Goal: Navigation & Orientation: Find specific page/section

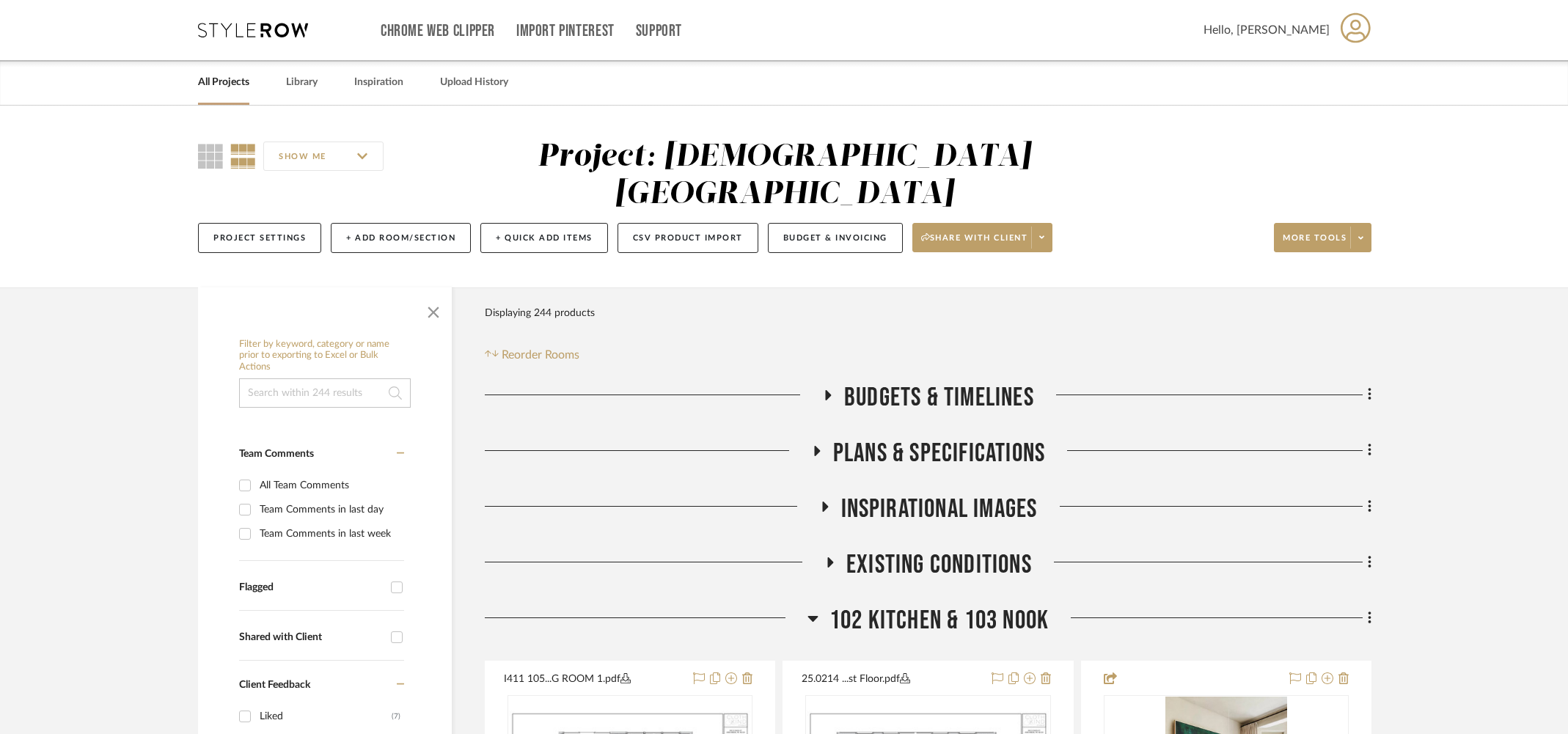
click at [214, 81] on link "All Projects" at bounding box center [223, 83] width 51 height 20
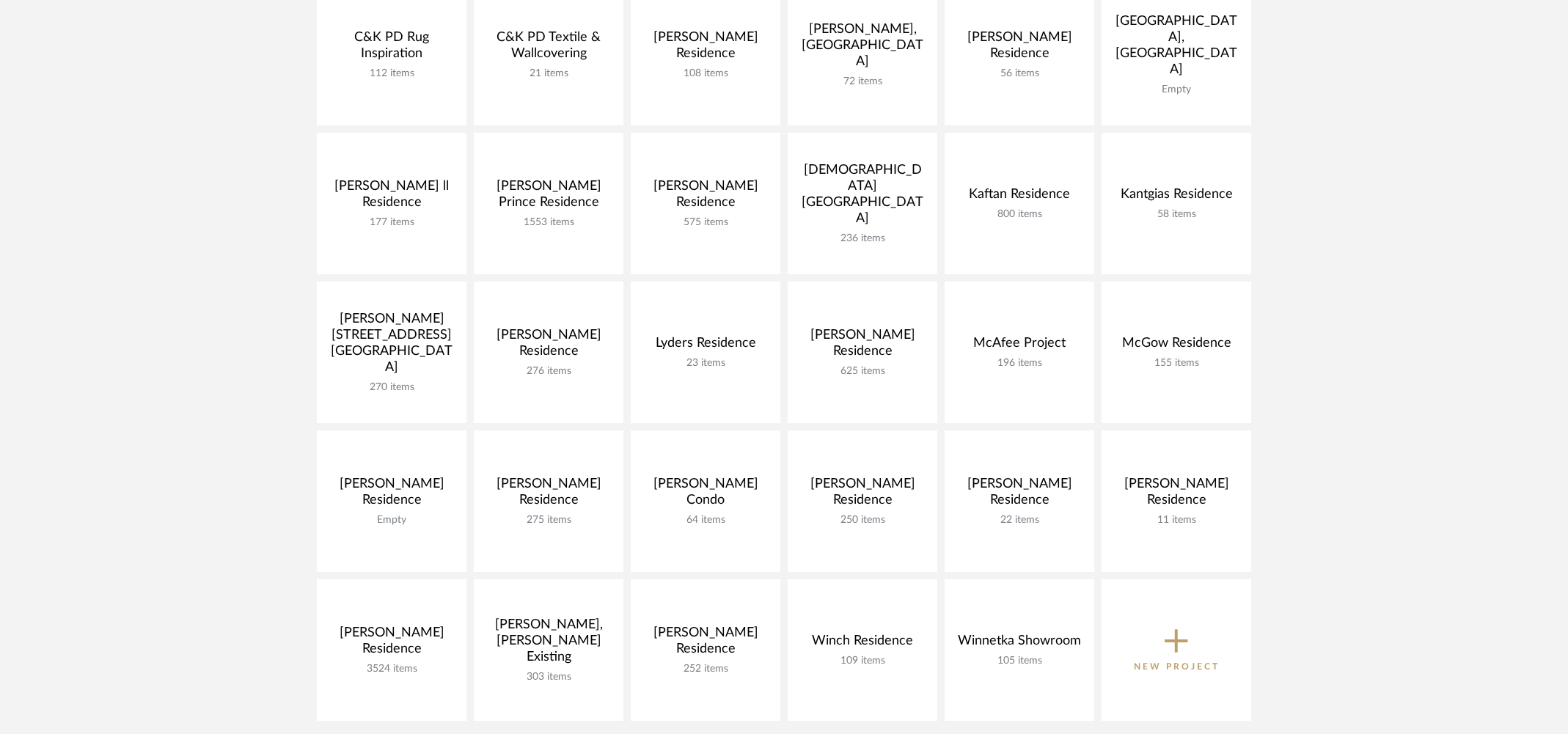
scroll to position [443, 0]
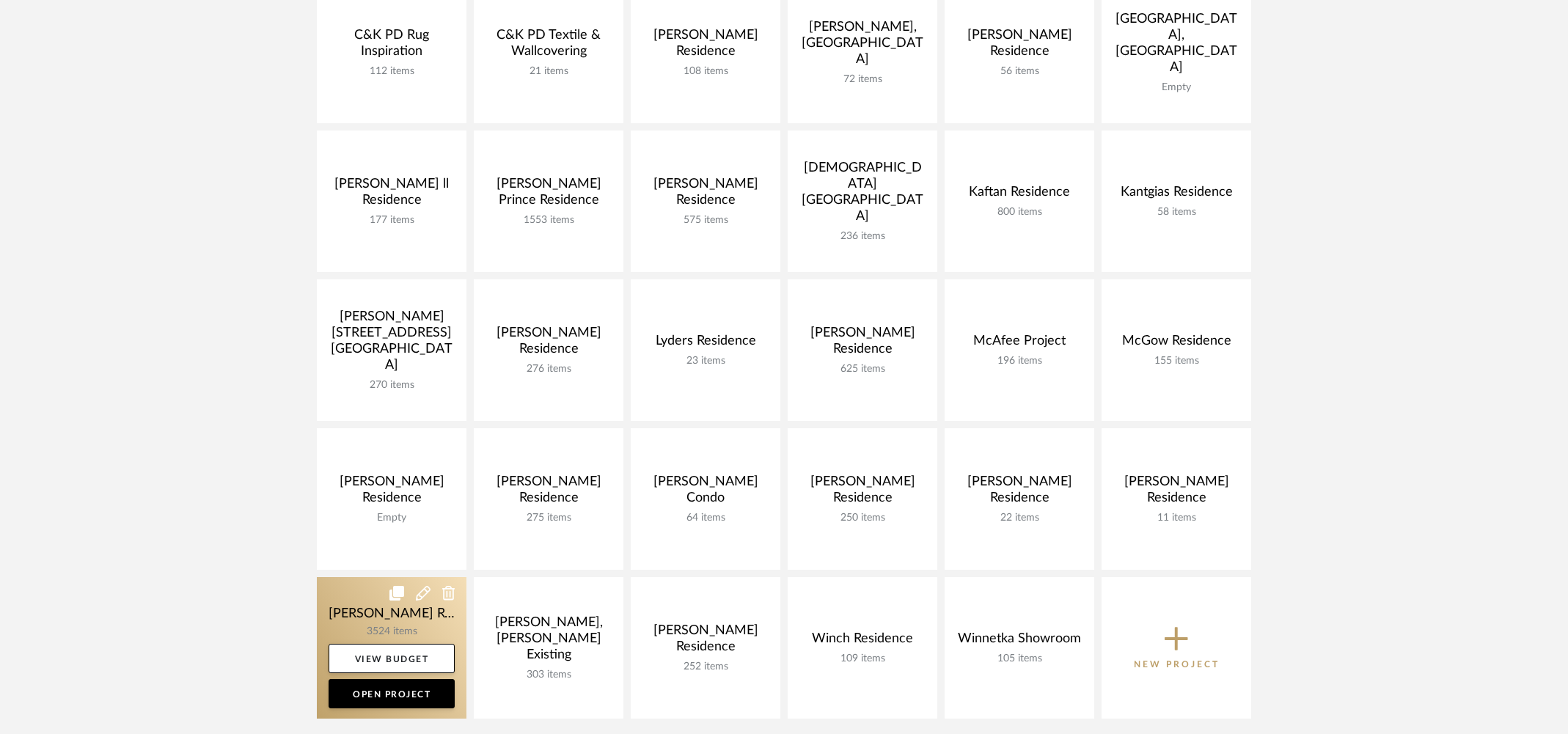
click at [344, 613] on link at bounding box center [391, 648] width 149 height 142
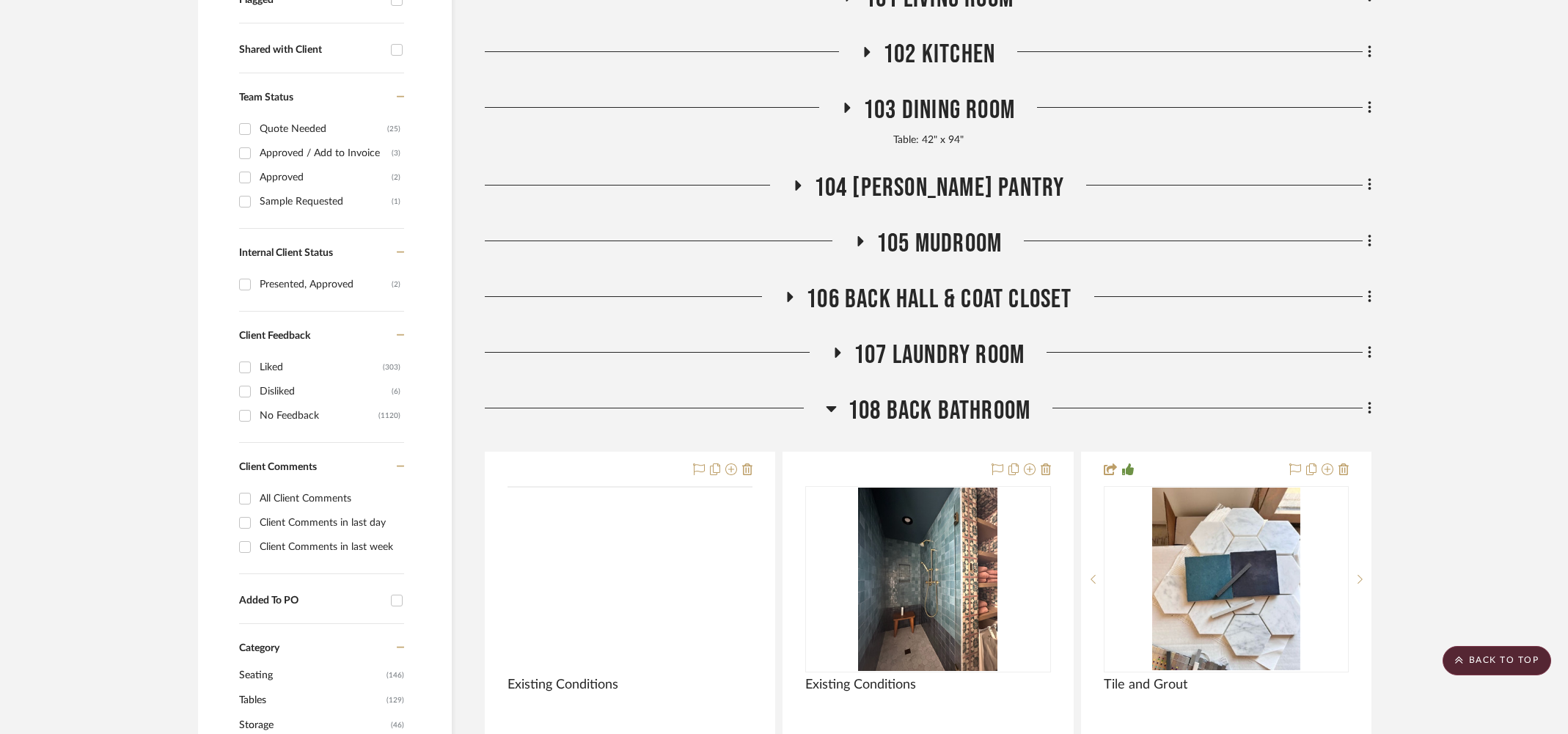
scroll to position [585, 0]
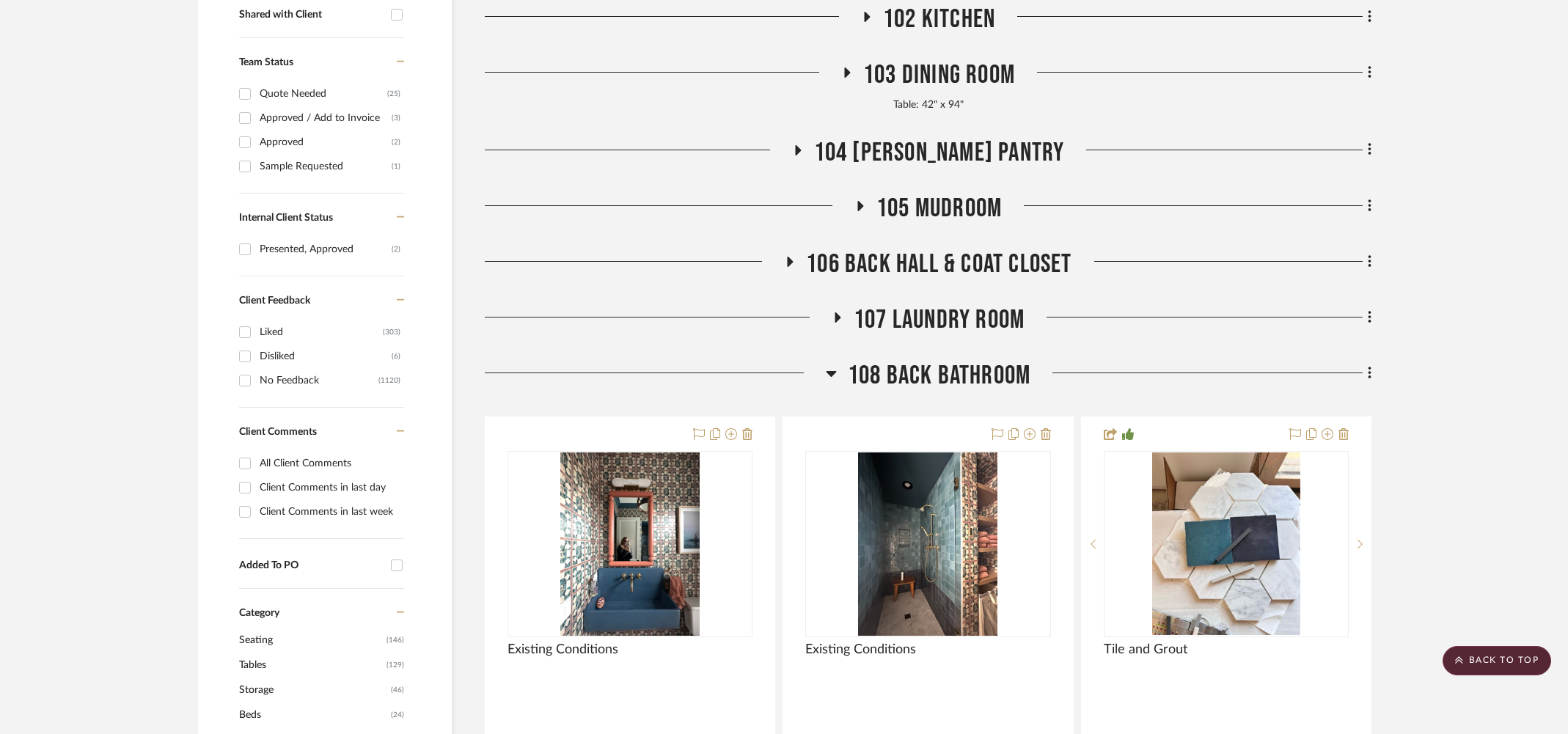
click at [955, 375] on span "108 Back Bathroom" at bounding box center [940, 376] width 183 height 32
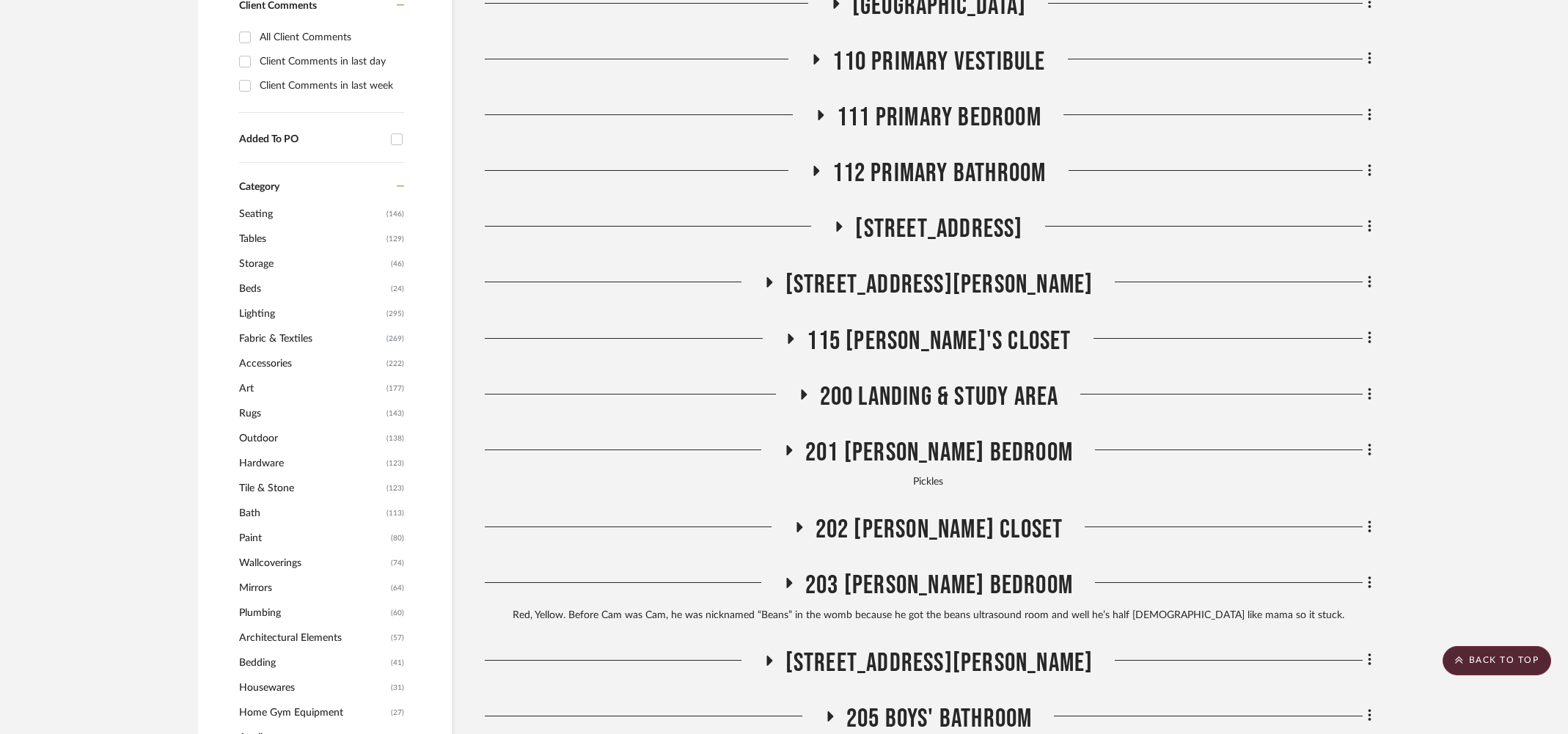
scroll to position [1008, 0]
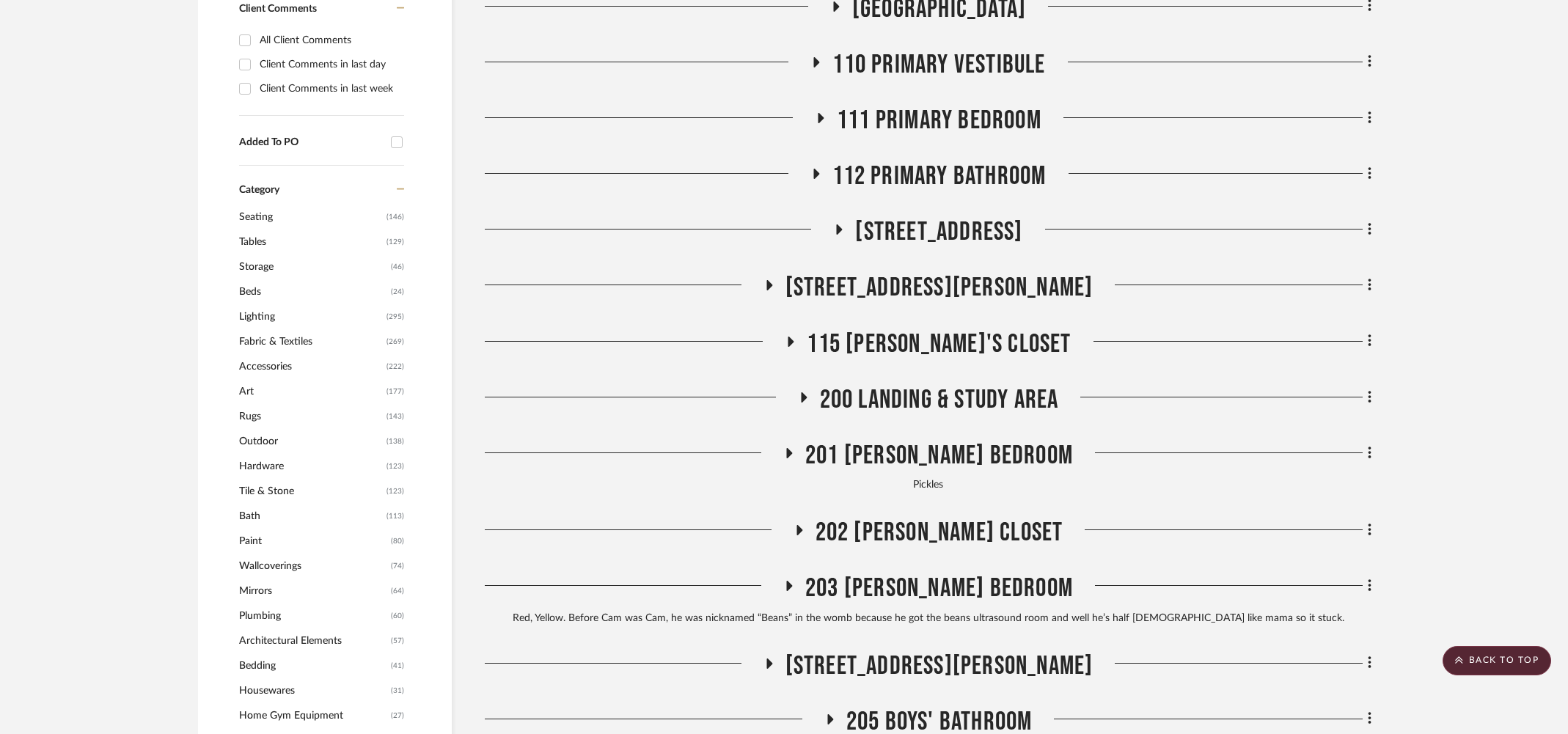
click at [950, 459] on span "201 [PERSON_NAME] Bedroom" at bounding box center [939, 456] width 268 height 32
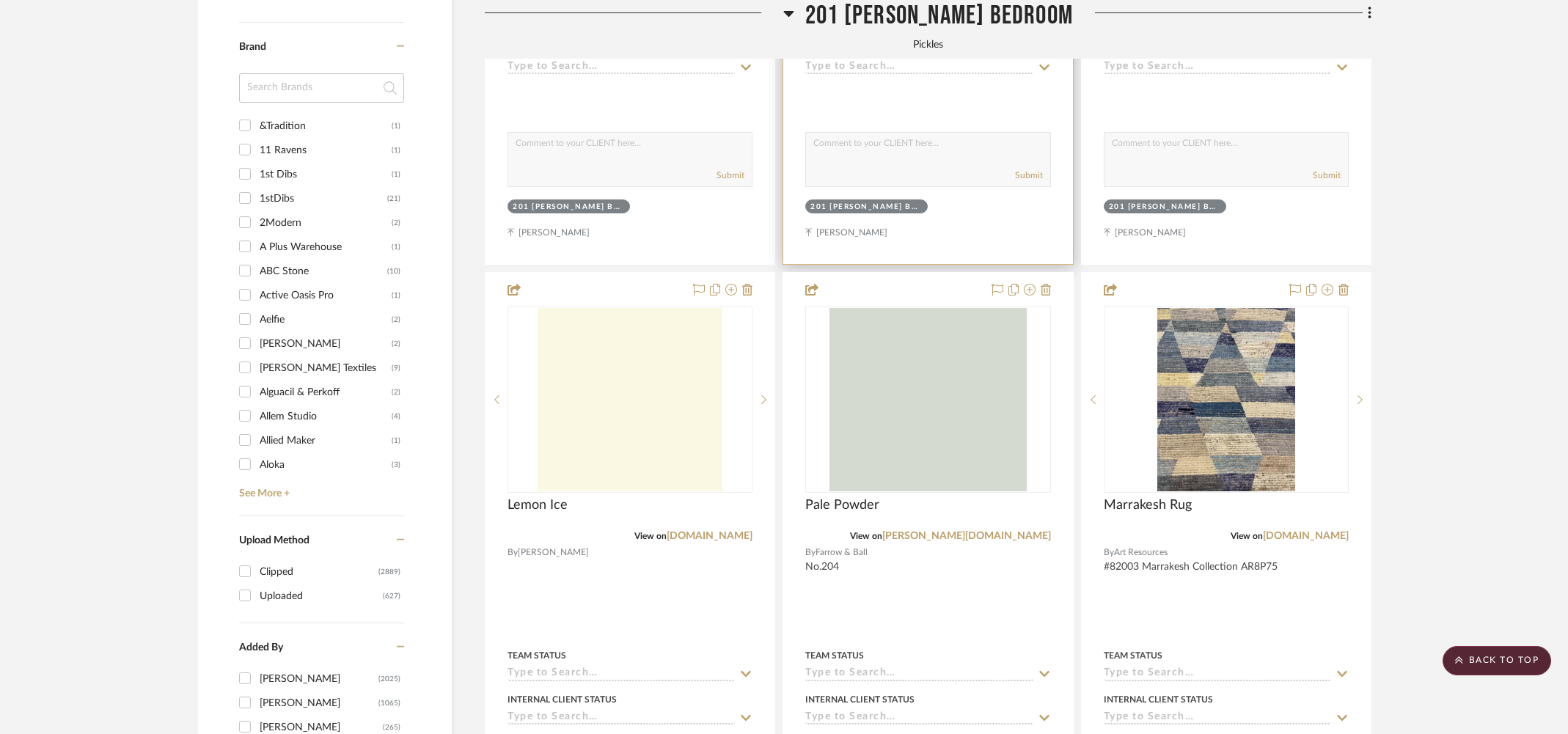
scroll to position [1914, 0]
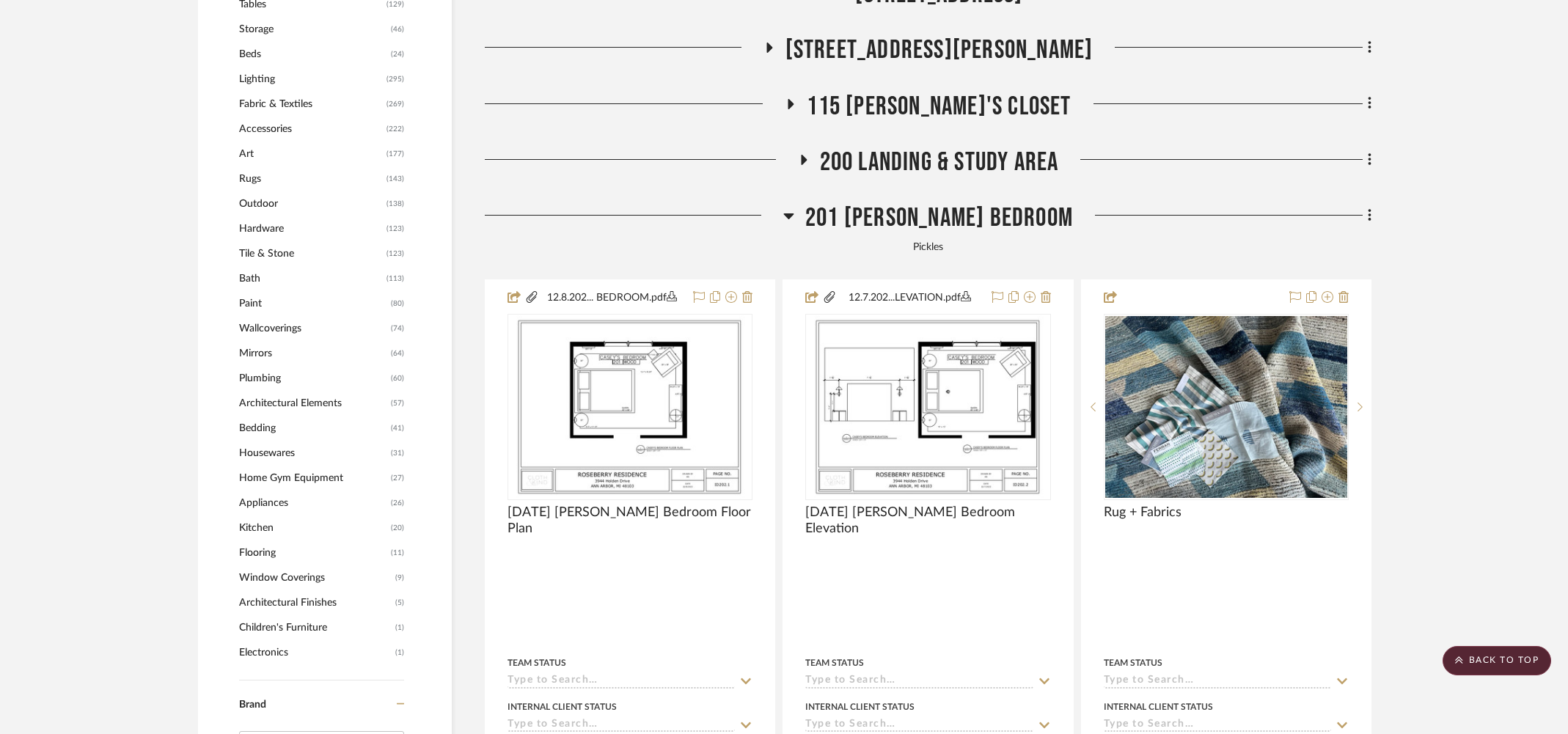
scroll to position [1154, 0]
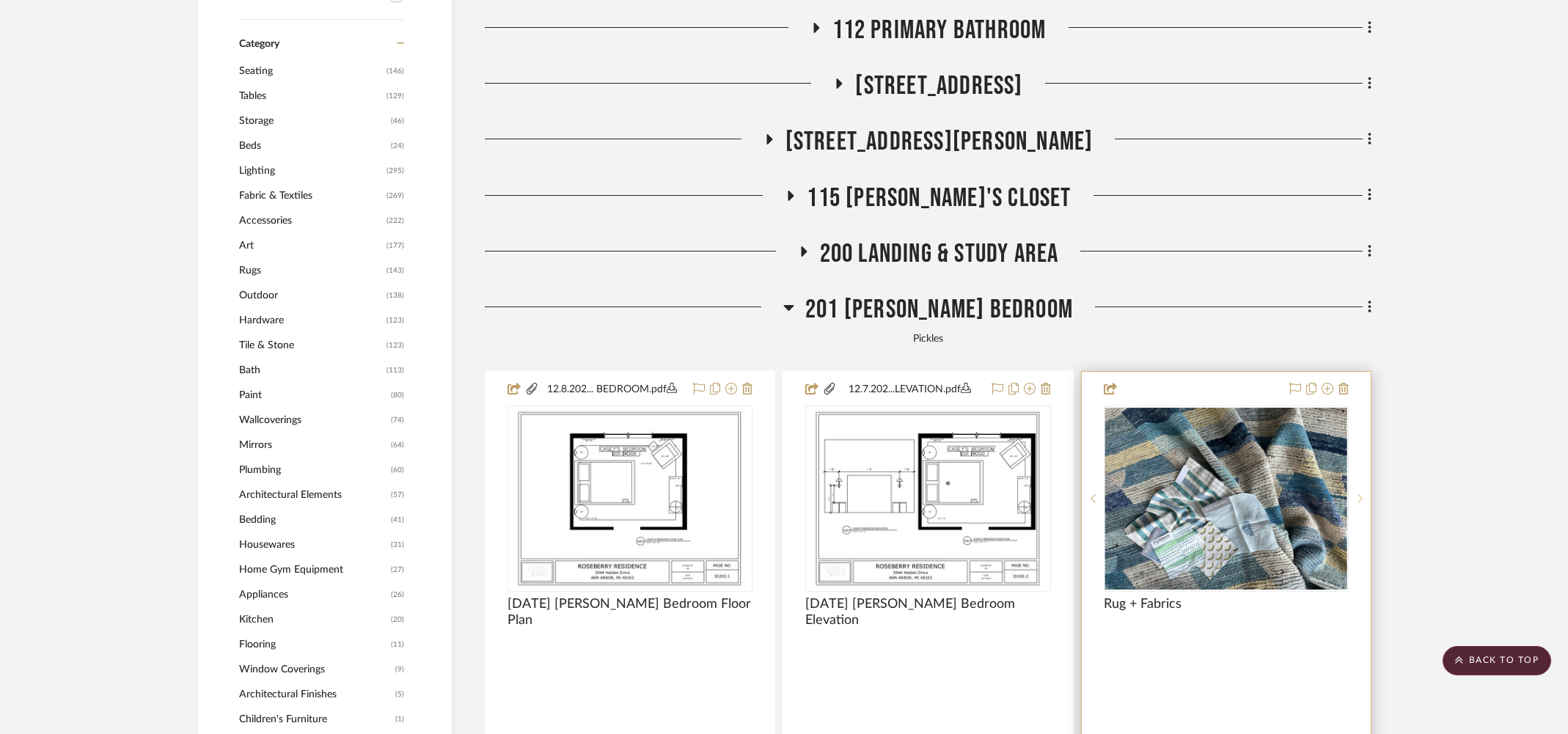
click at [1360, 495] on icon at bounding box center [1360, 499] width 5 height 11
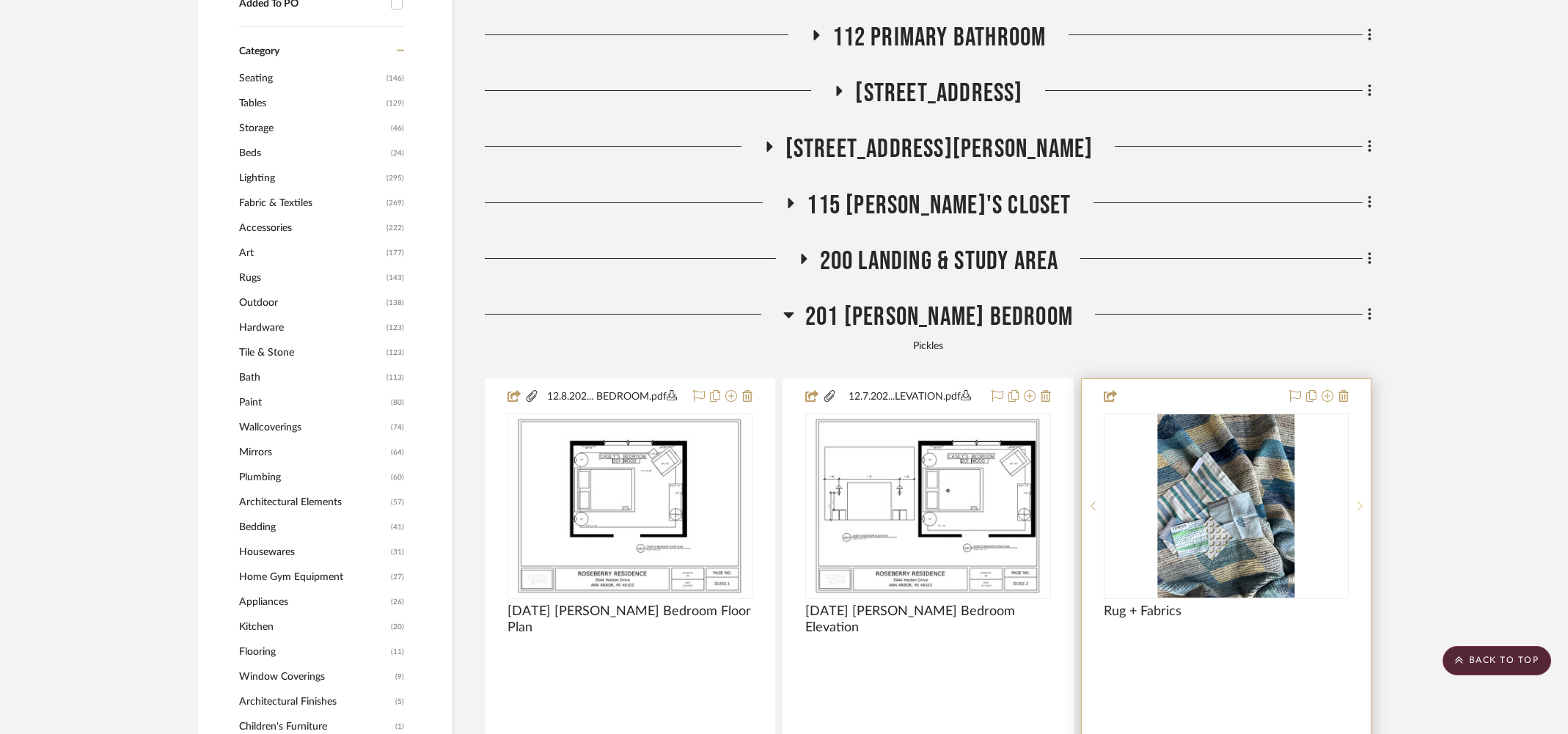
scroll to position [1145, 0]
click at [1357, 491] on div at bounding box center [1359, 507] width 22 height 186
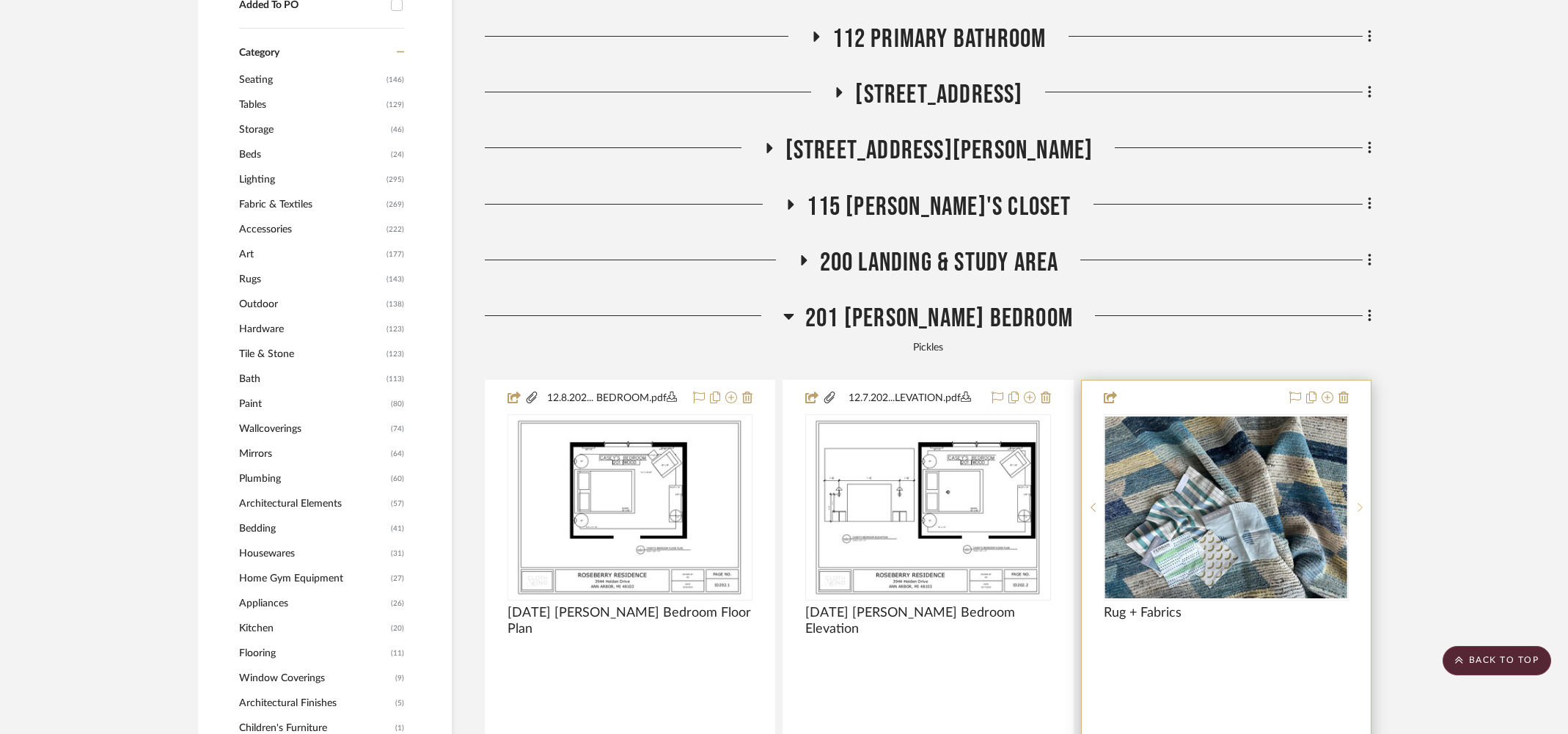
click at [1360, 498] on div at bounding box center [1359, 507] width 22 height 186
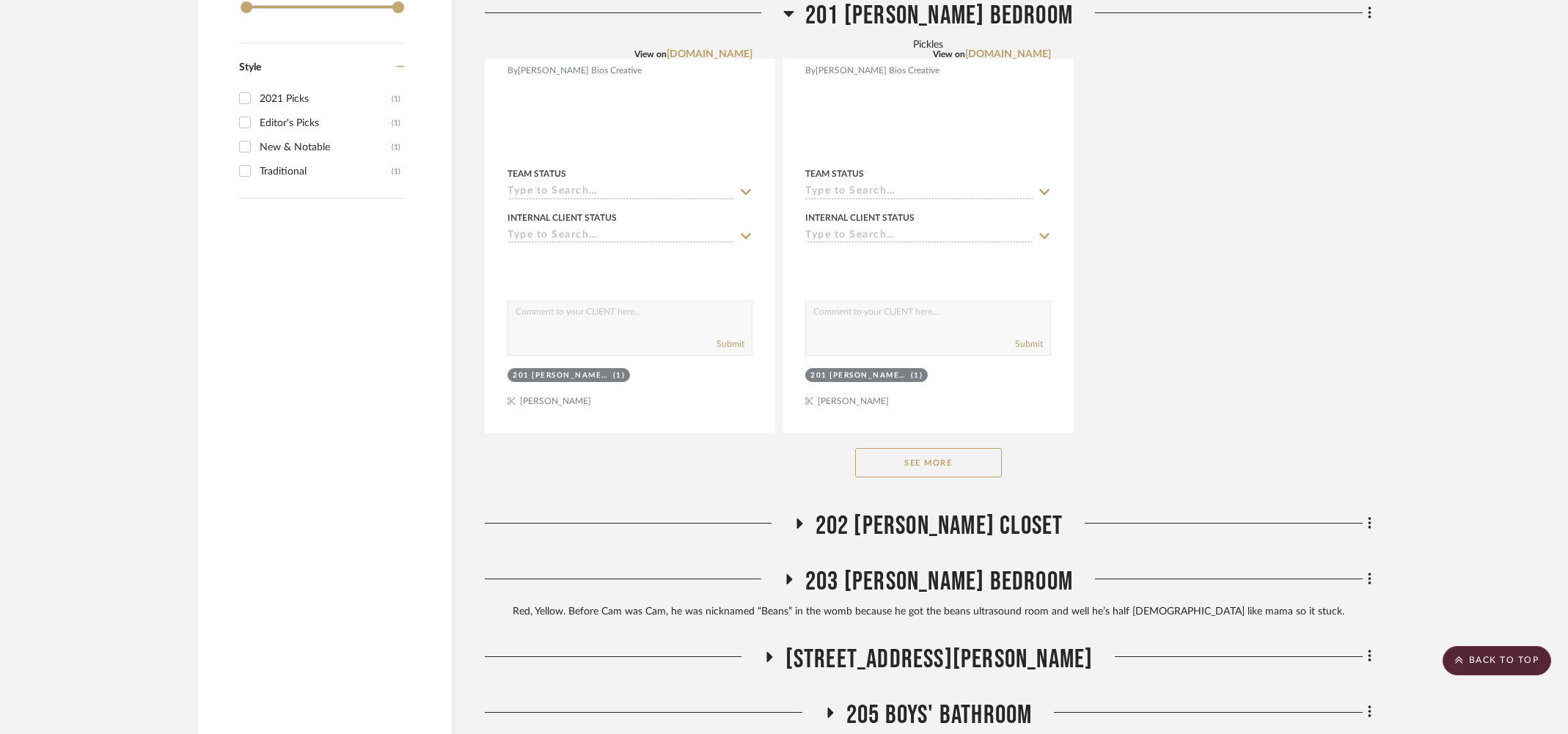
scroll to position [3053, 0]
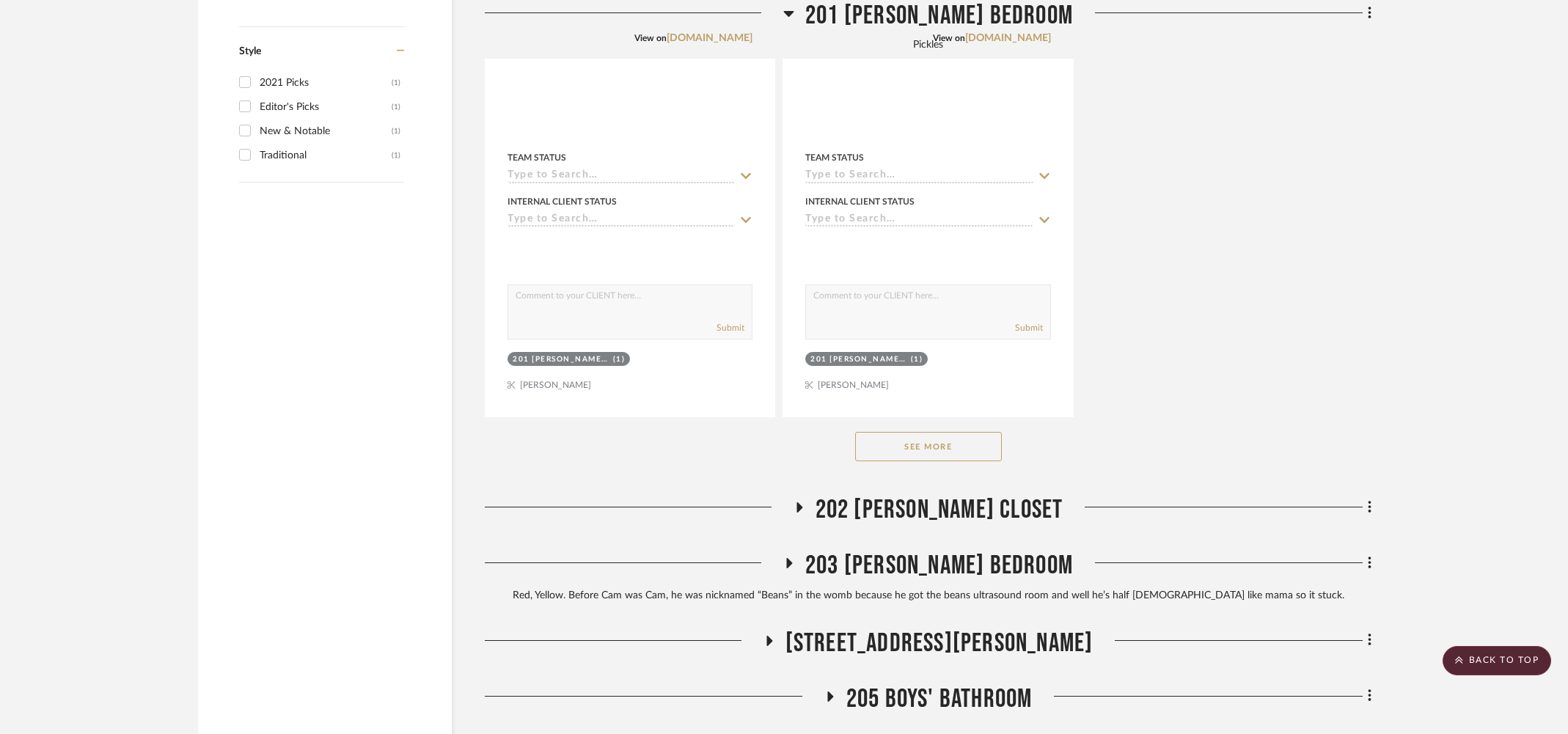
click at [975, 442] on button "See More" at bounding box center [928, 446] width 147 height 29
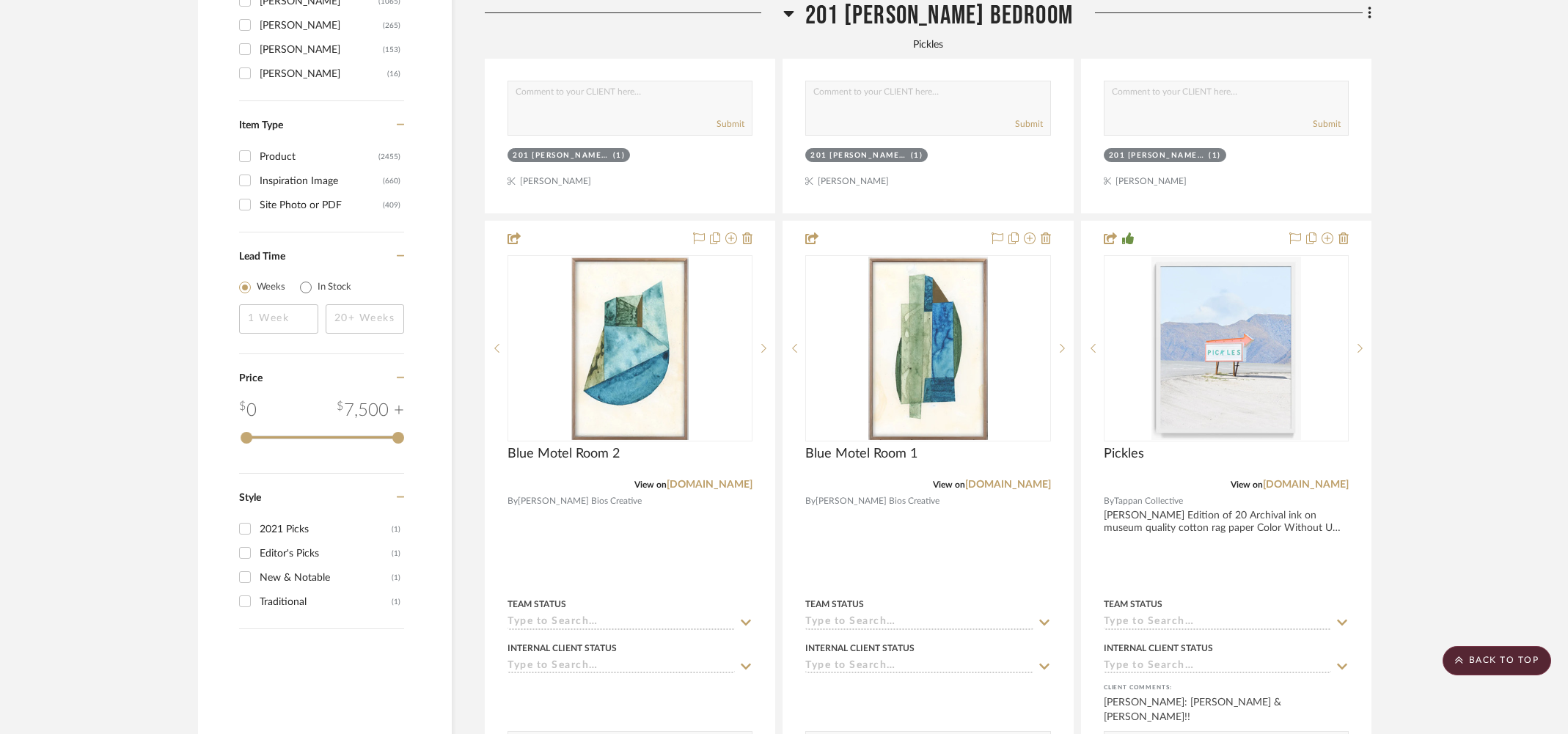
scroll to position [2540, 0]
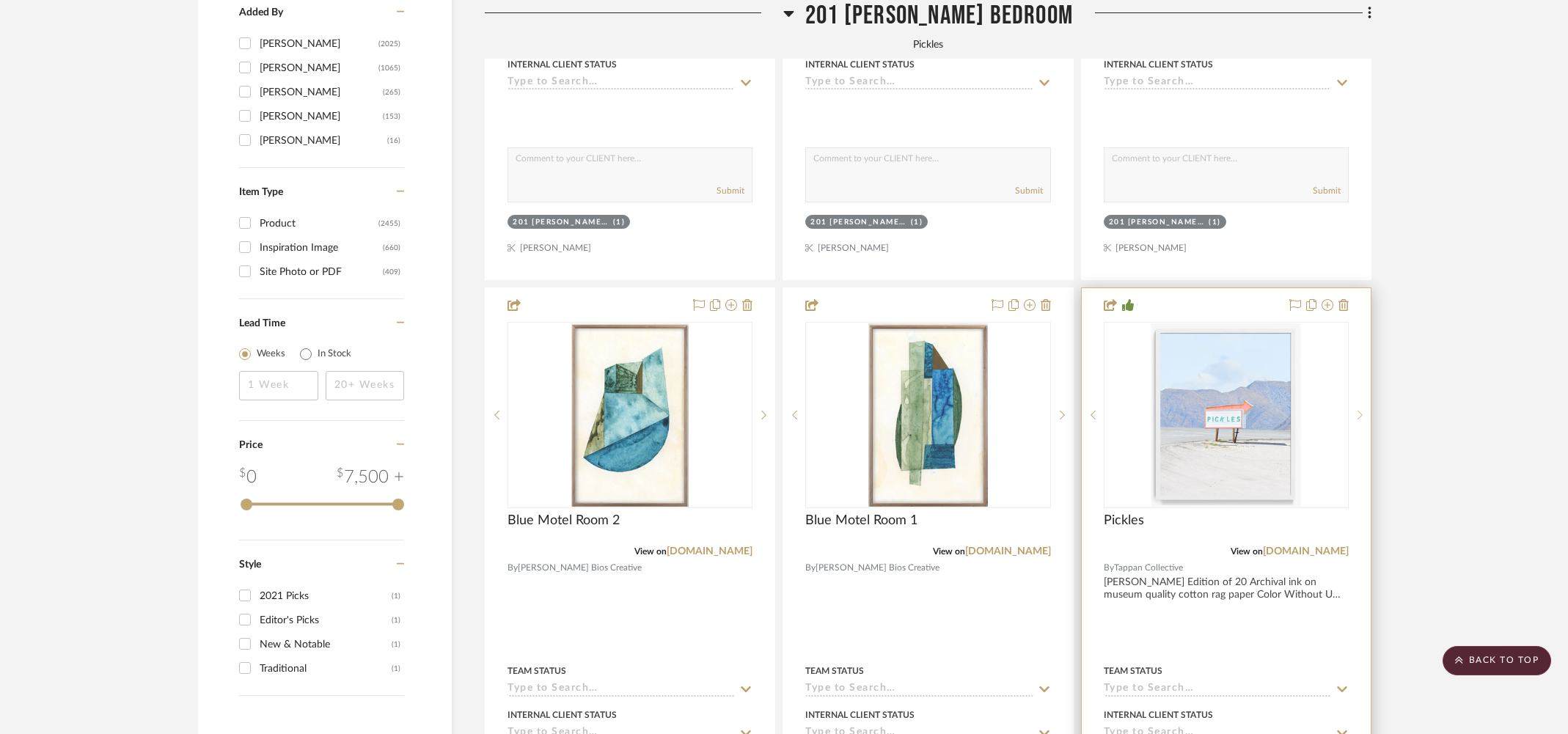
click at [1358, 410] on icon at bounding box center [1360, 415] width 5 height 11
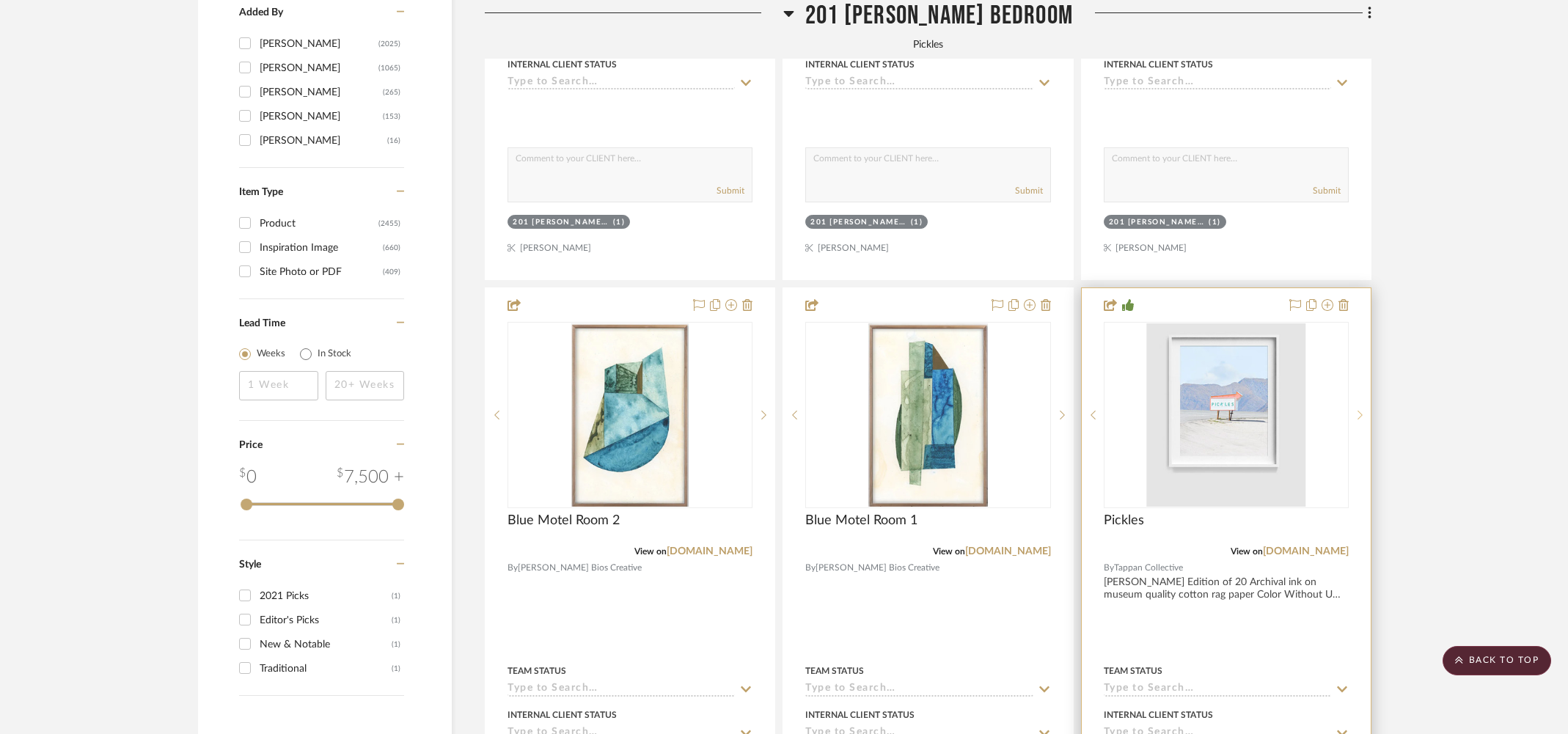
click at [1358, 410] on icon at bounding box center [1360, 415] width 5 height 11
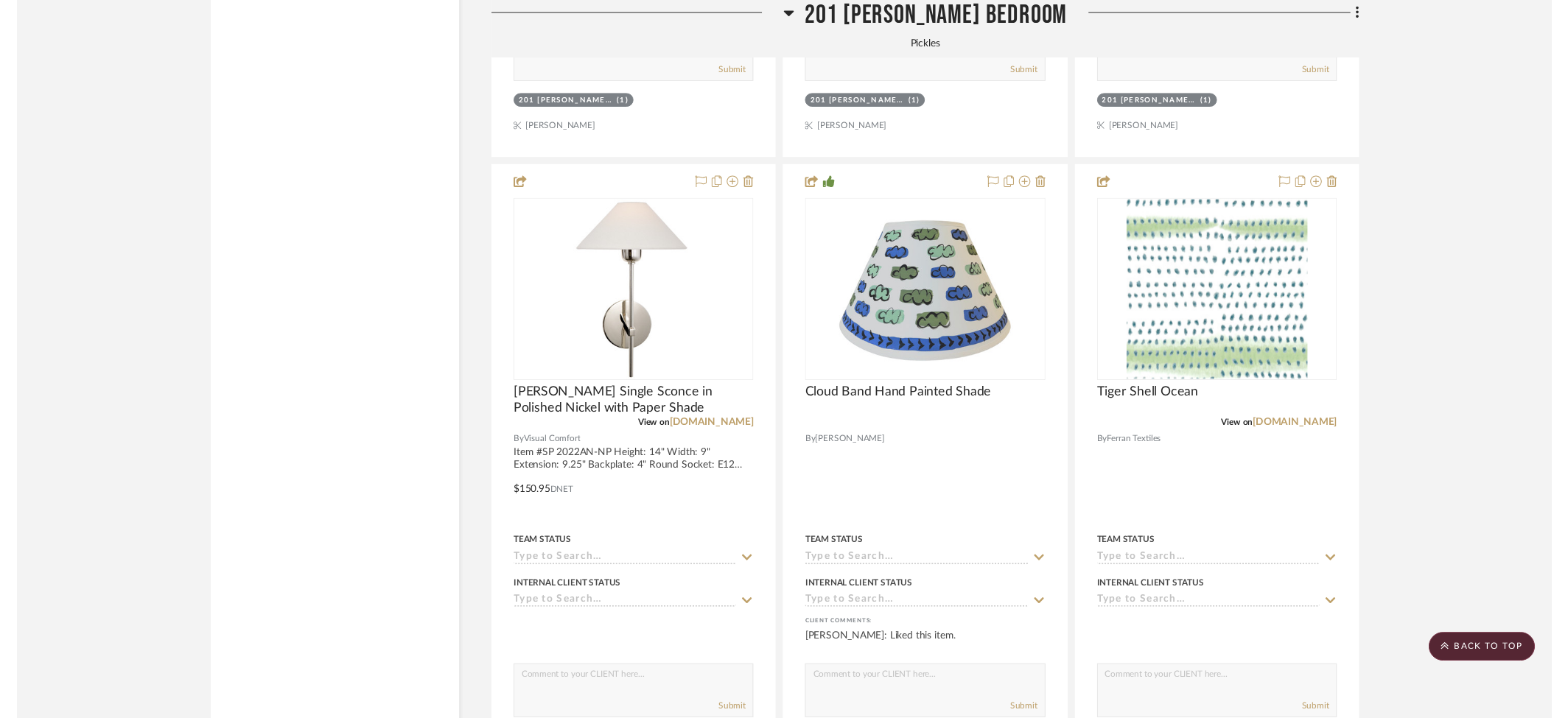
scroll to position [3397, 0]
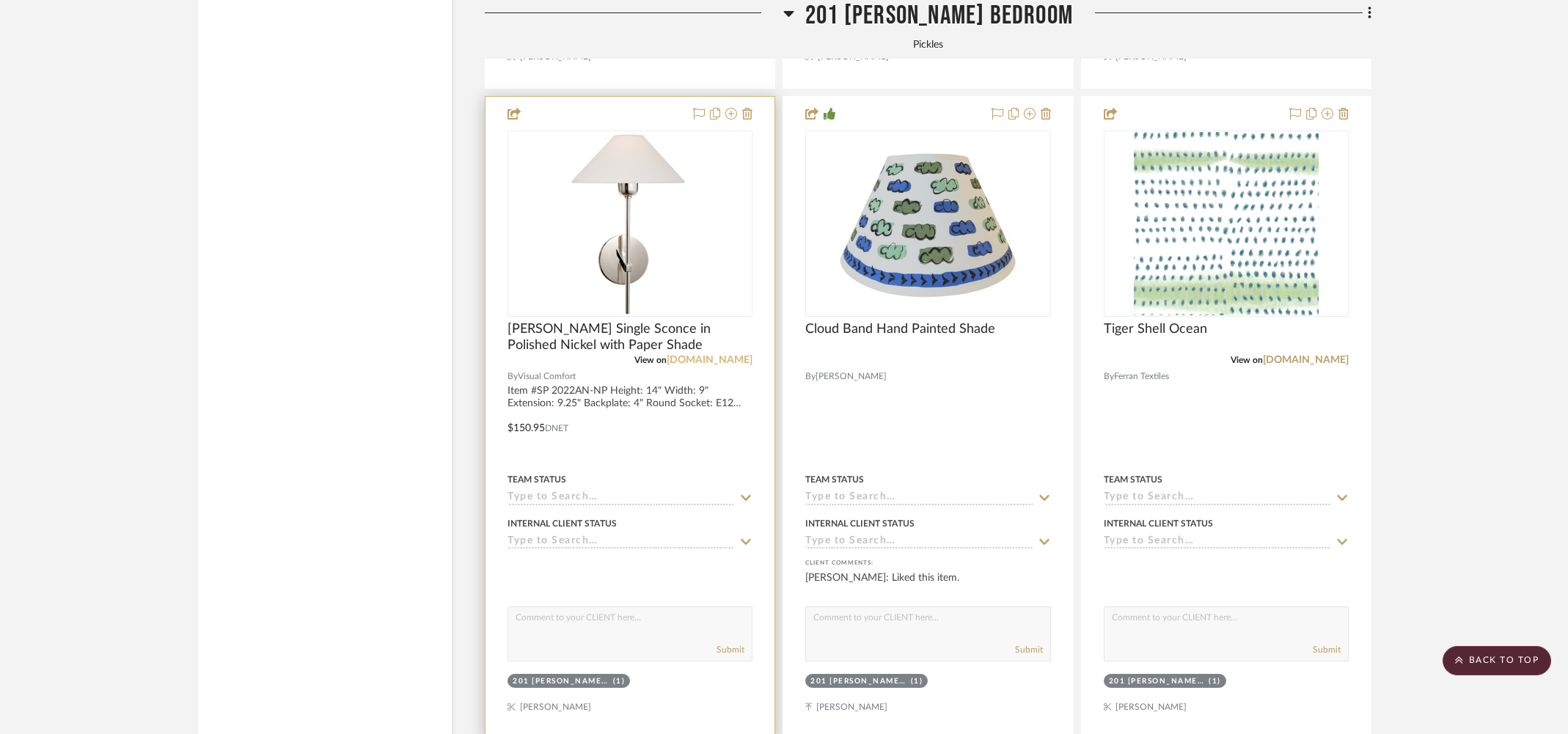
click at [700, 355] on link "[DOMAIN_NAME]" at bounding box center [709, 360] width 86 height 11
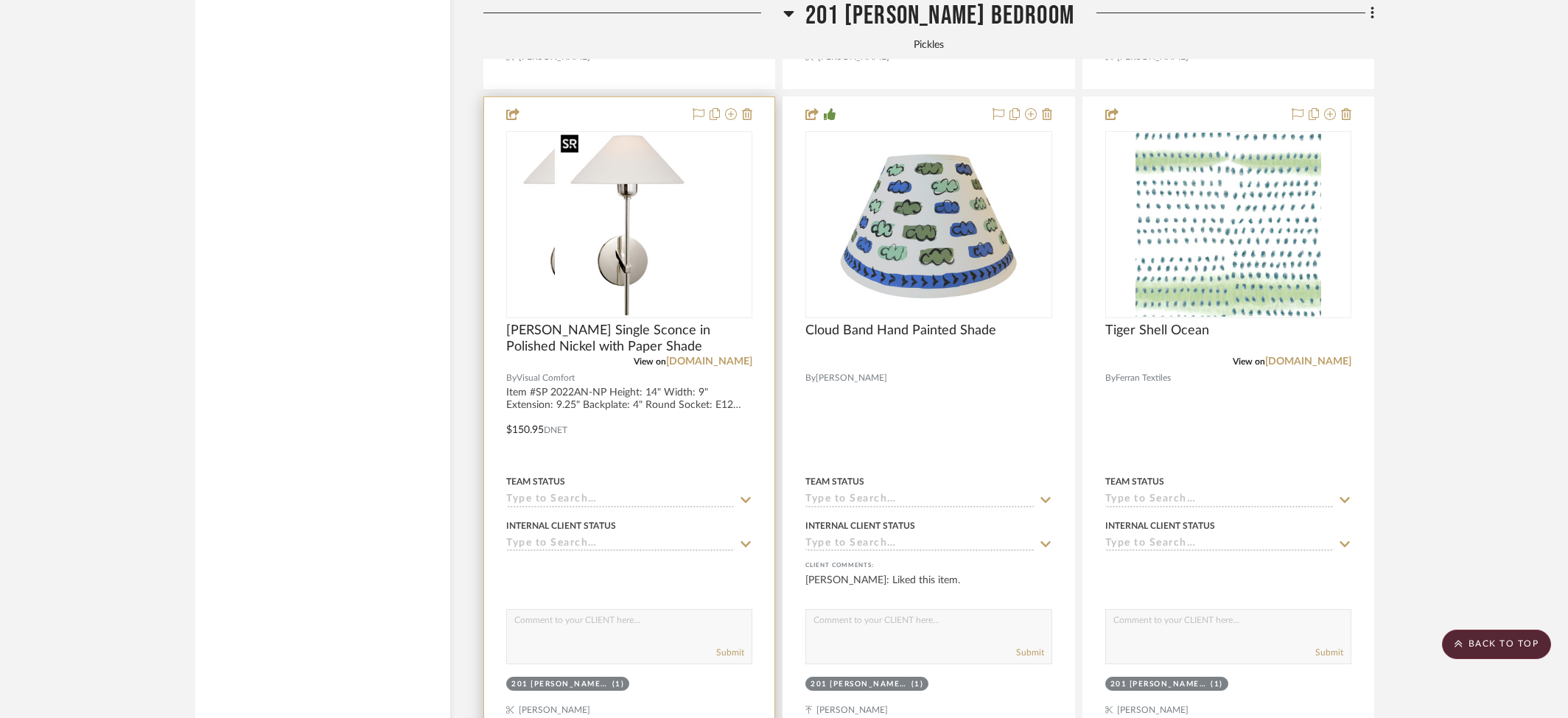
click at [630, 276] on img "0" at bounding box center [582, 224] width 149 height 185
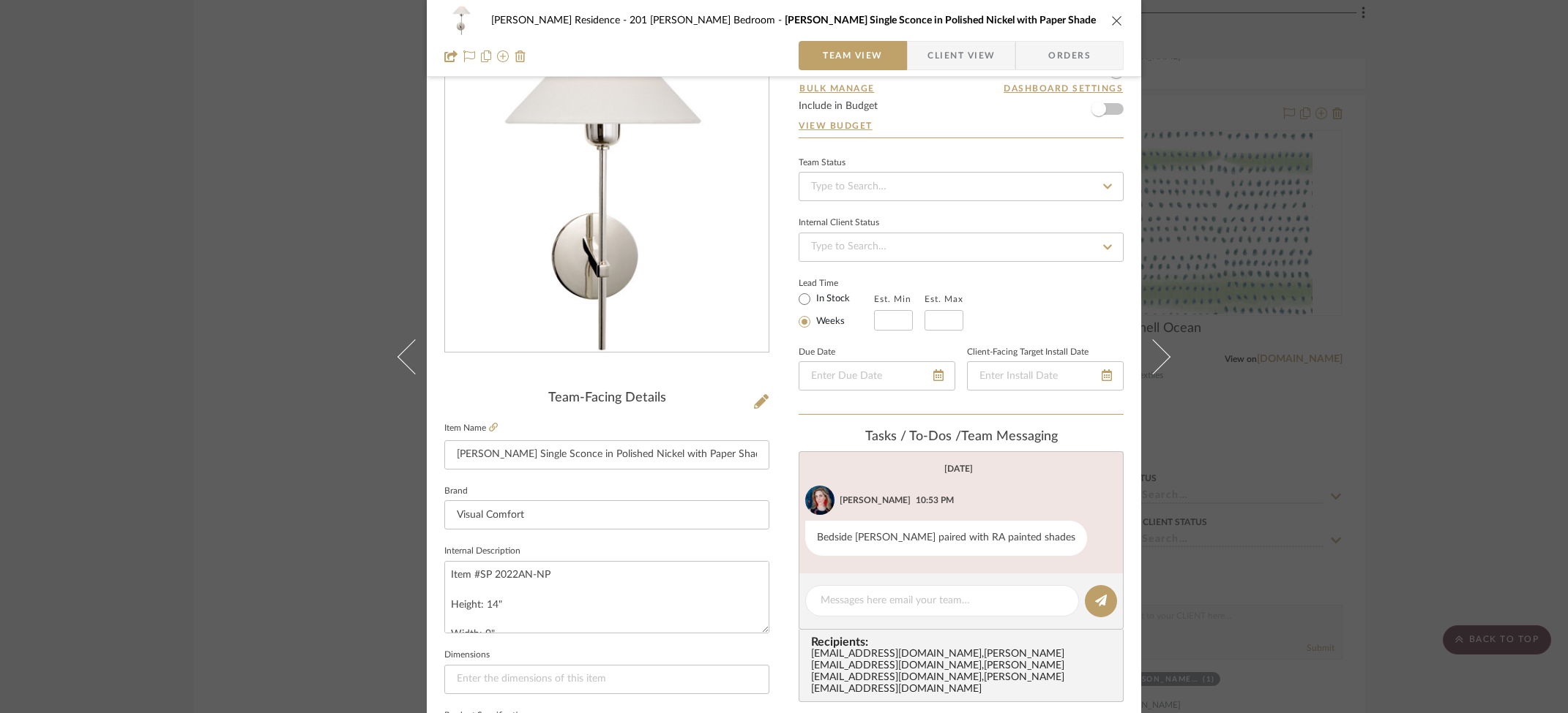
scroll to position [117, 0]
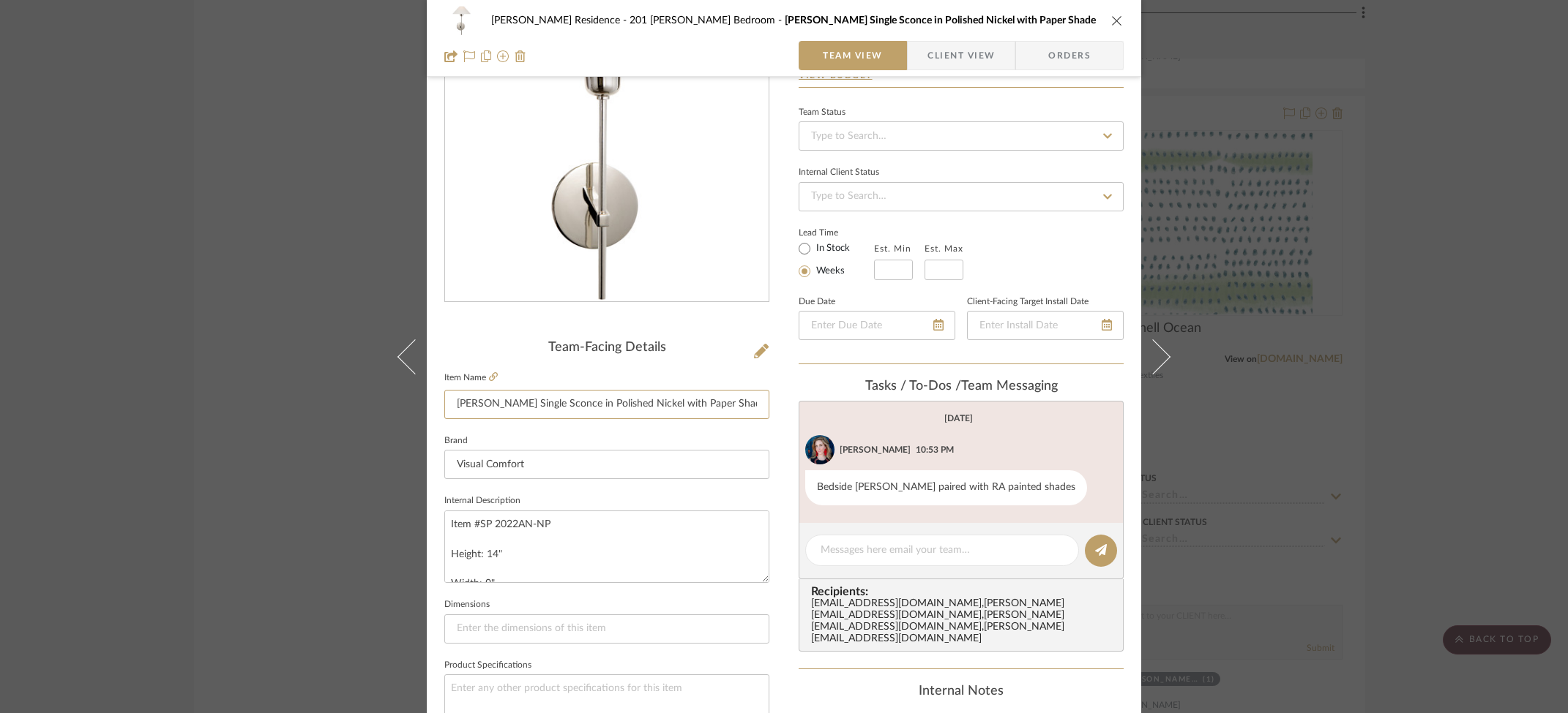
drag, startPoint x: 742, startPoint y: 409, endPoint x: 483, endPoint y: 355, distance: 264.6
click at [444, 405] on input "[PERSON_NAME] Single Sconce in Polished Nickel with Paper Shade" at bounding box center [606, 404] width 325 height 29
click at [1324, 148] on div "[PERSON_NAME] Residence 201 [PERSON_NAME] Bedroom [PERSON_NAME] Single Sconce i…" at bounding box center [784, 356] width 1568 height 713
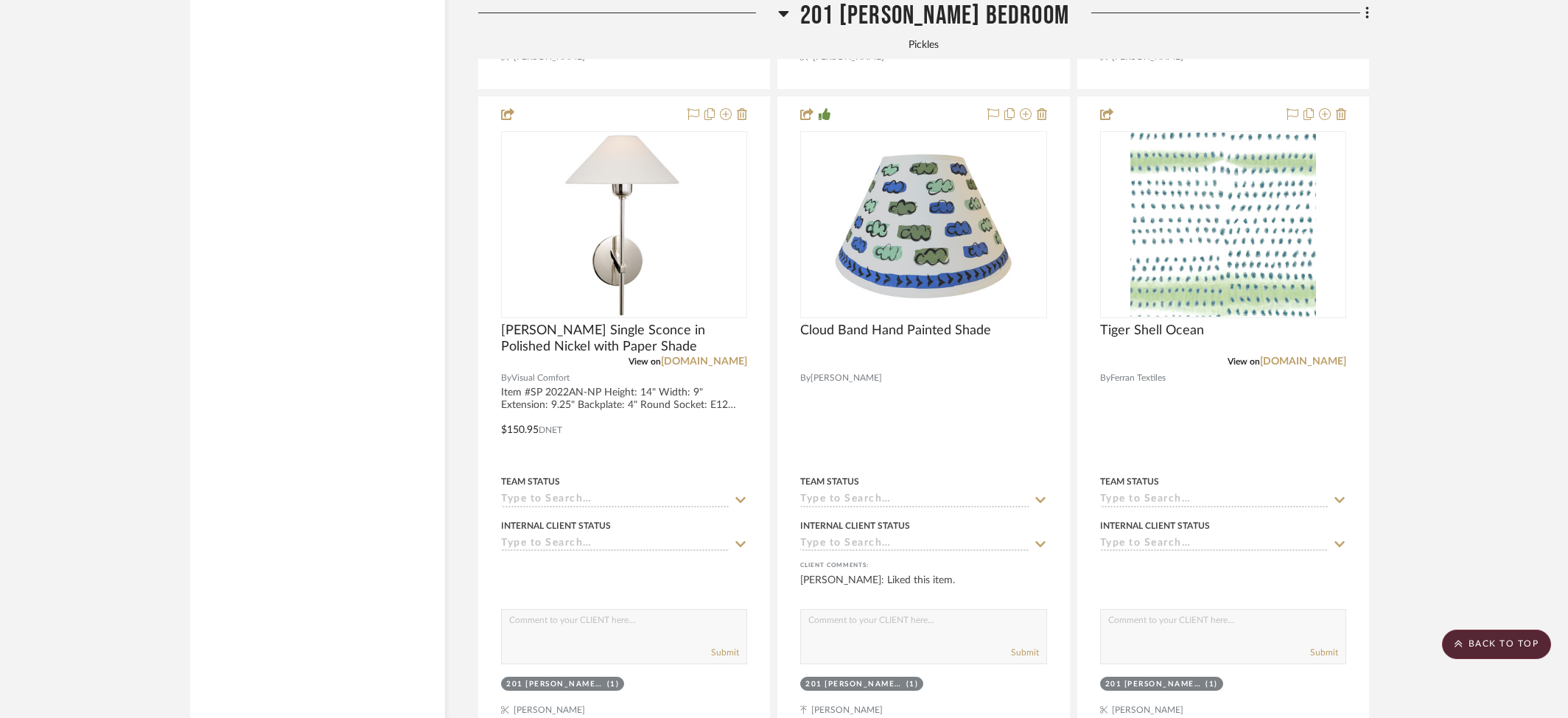
scroll to position [0, 0]
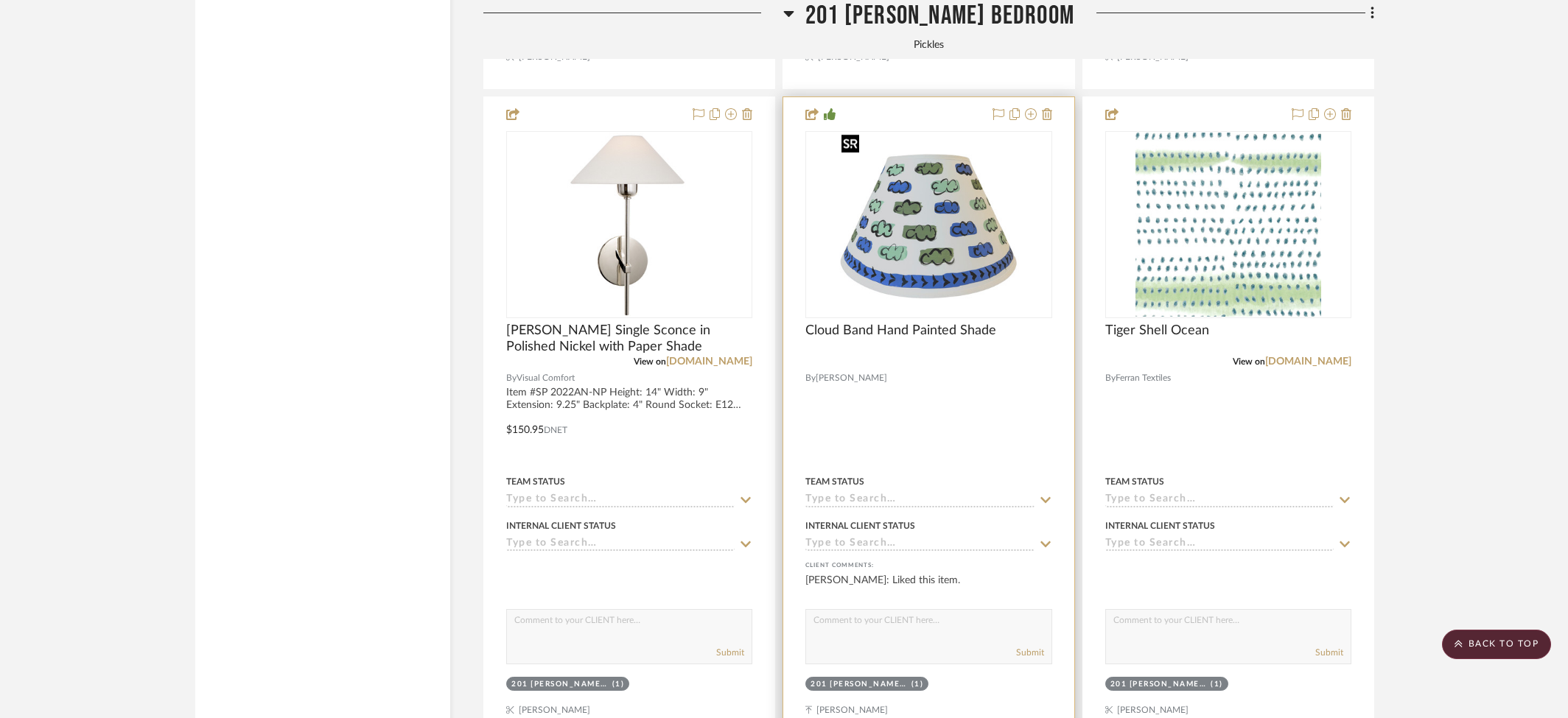
click at [875, 232] on img "0" at bounding box center [928, 224] width 186 height 185
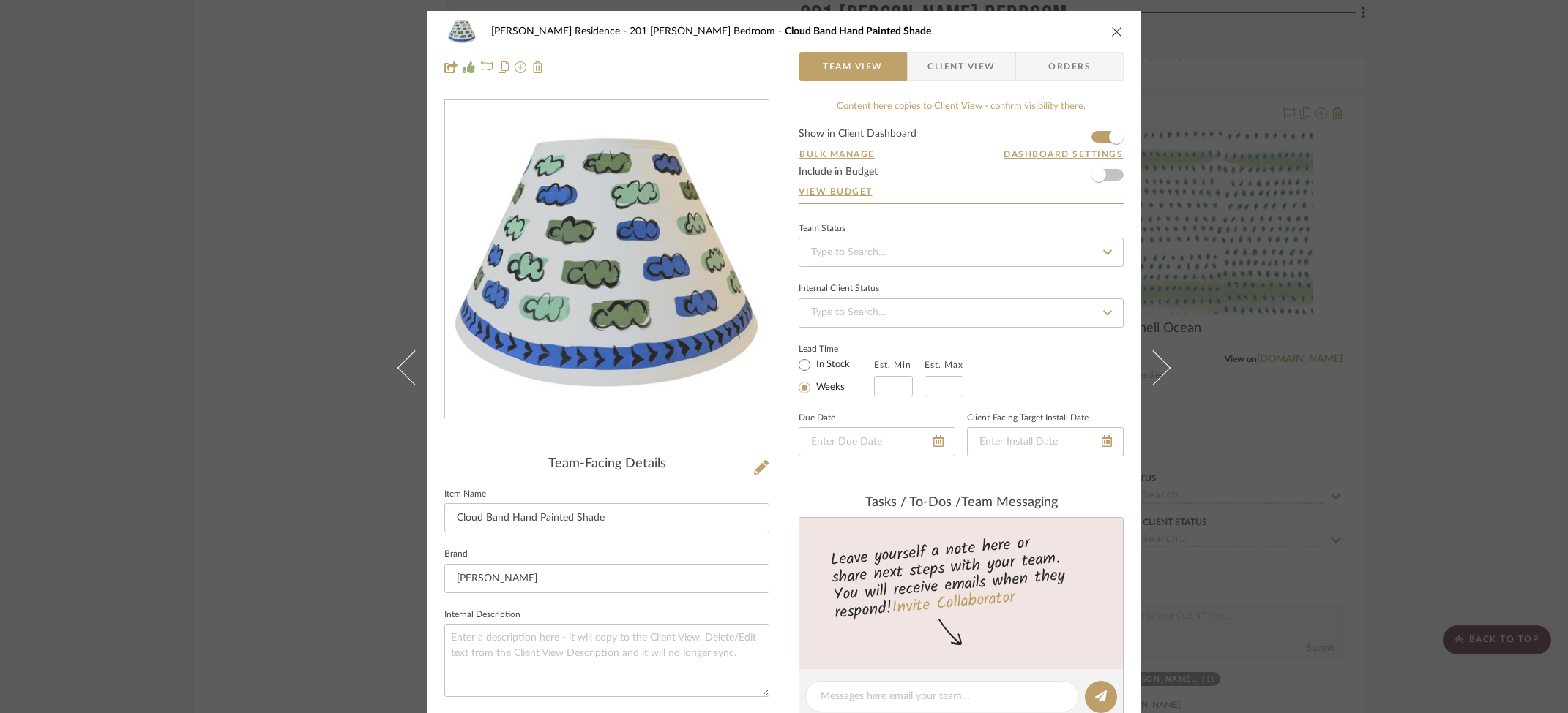
click at [289, 127] on div "[PERSON_NAME] Residence 201 [PERSON_NAME] Bedroom Cloud Band Hand Painted Shade…" at bounding box center [784, 356] width 1568 height 713
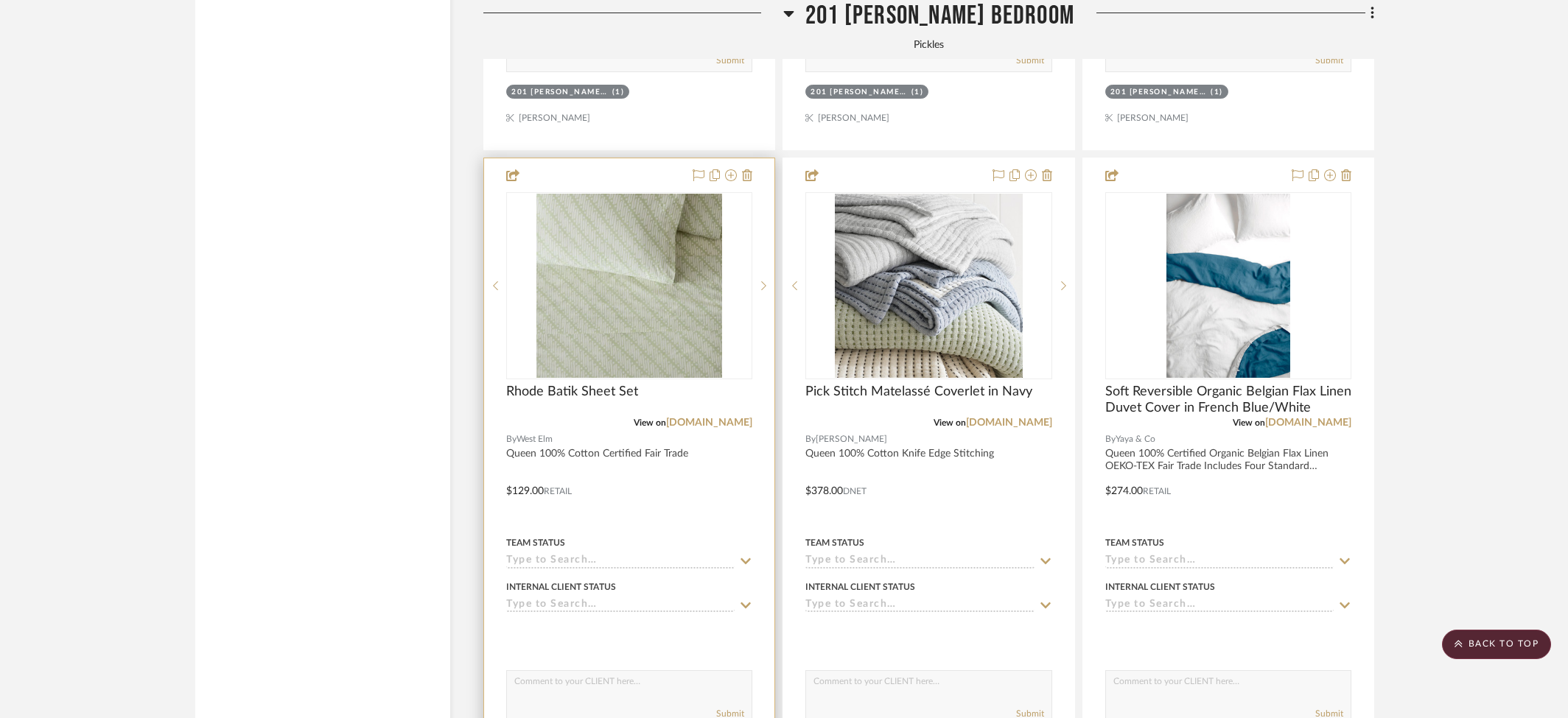
scroll to position [5295, 0]
click at [761, 282] on sr-next-btn at bounding box center [763, 287] width 22 height 11
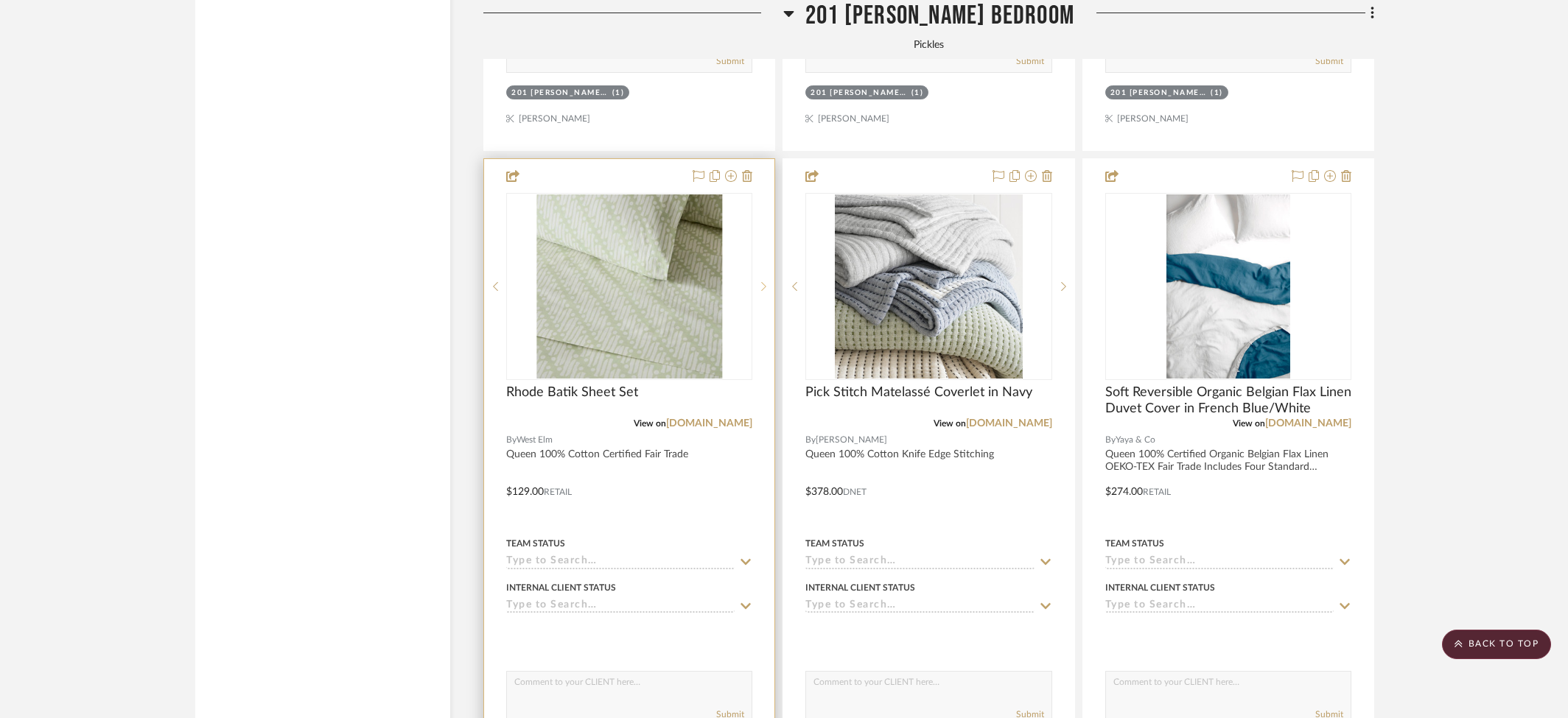
click at [761, 282] on sr-next-btn at bounding box center [763, 287] width 22 height 11
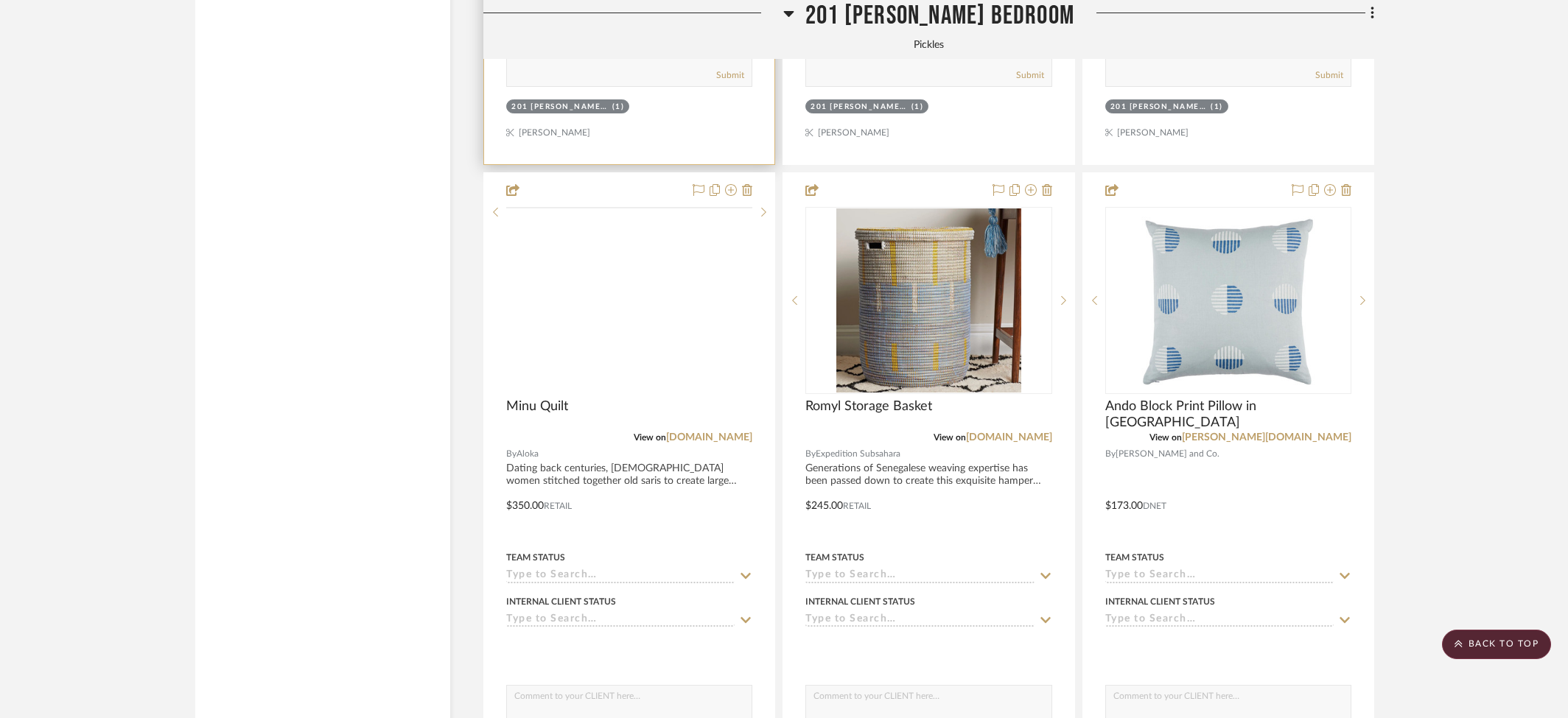
scroll to position [5942, 0]
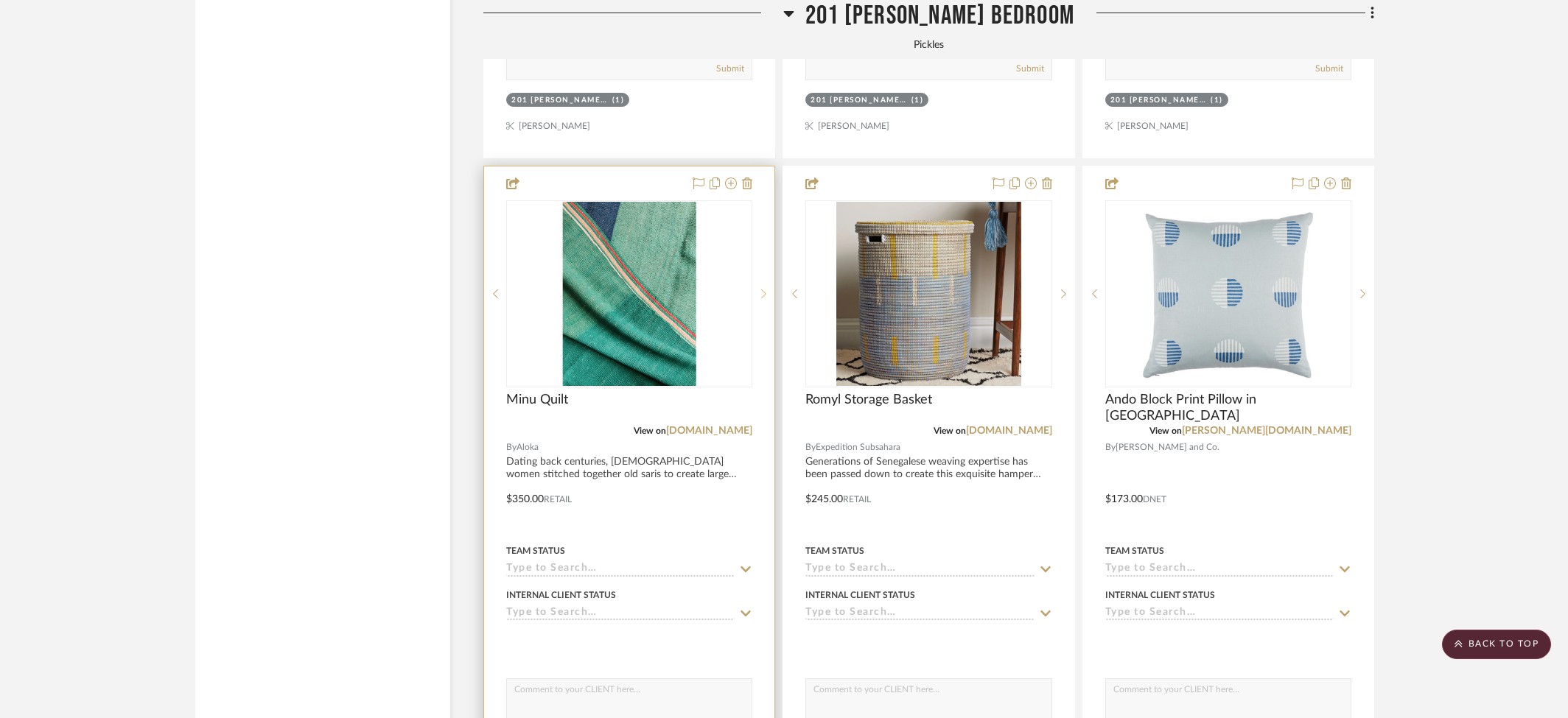
click at [761, 289] on icon at bounding box center [764, 294] width 5 height 11
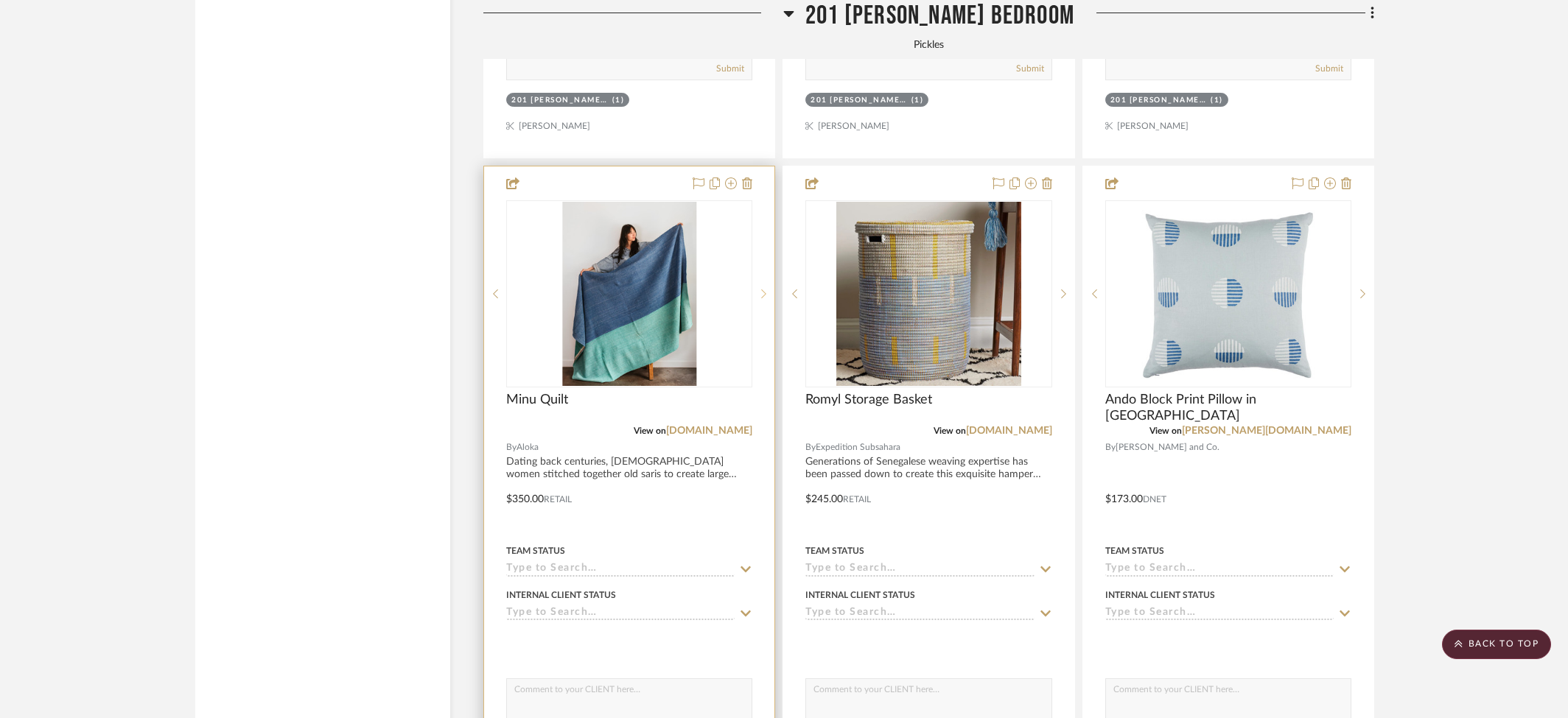
click at [761, 289] on icon at bounding box center [764, 294] width 5 height 11
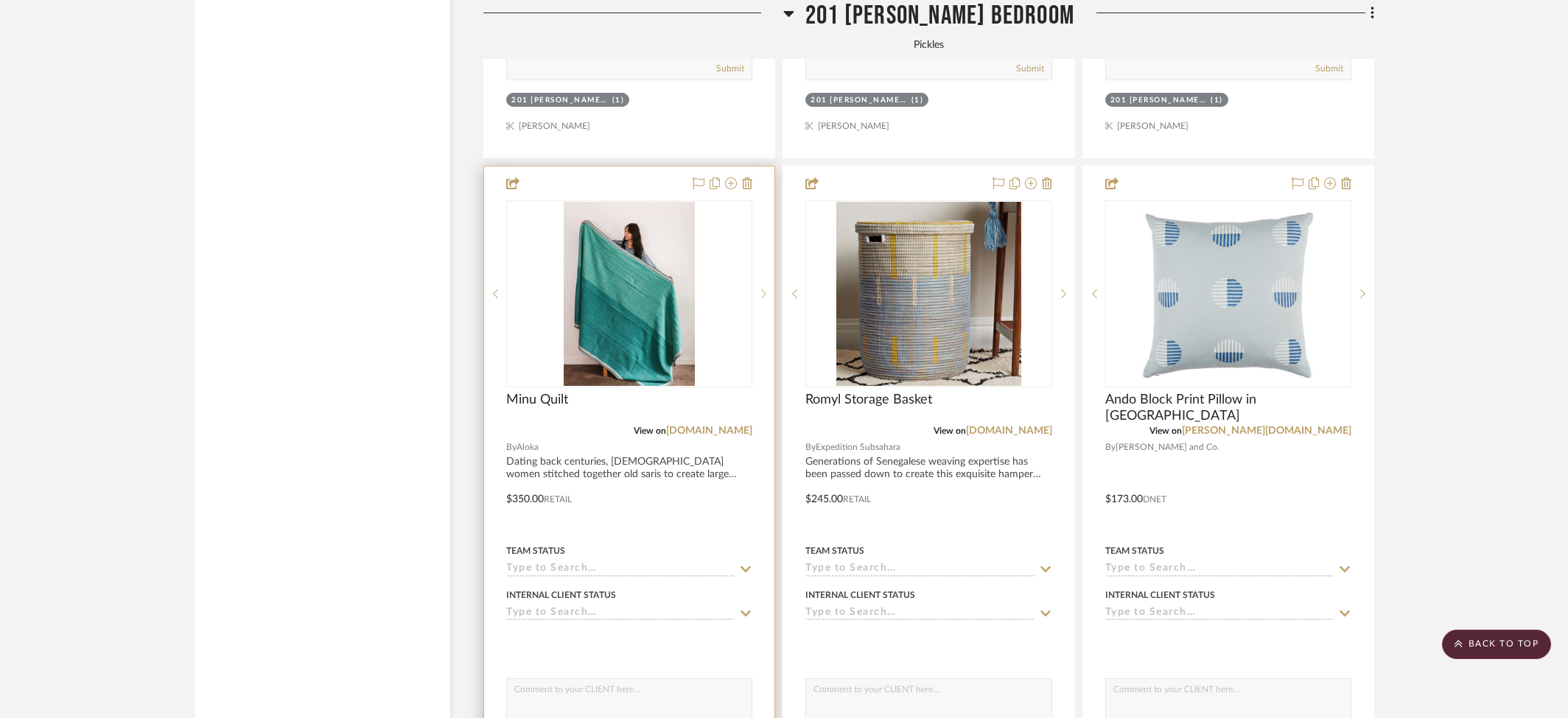
click at [761, 289] on icon at bounding box center [764, 294] width 5 height 11
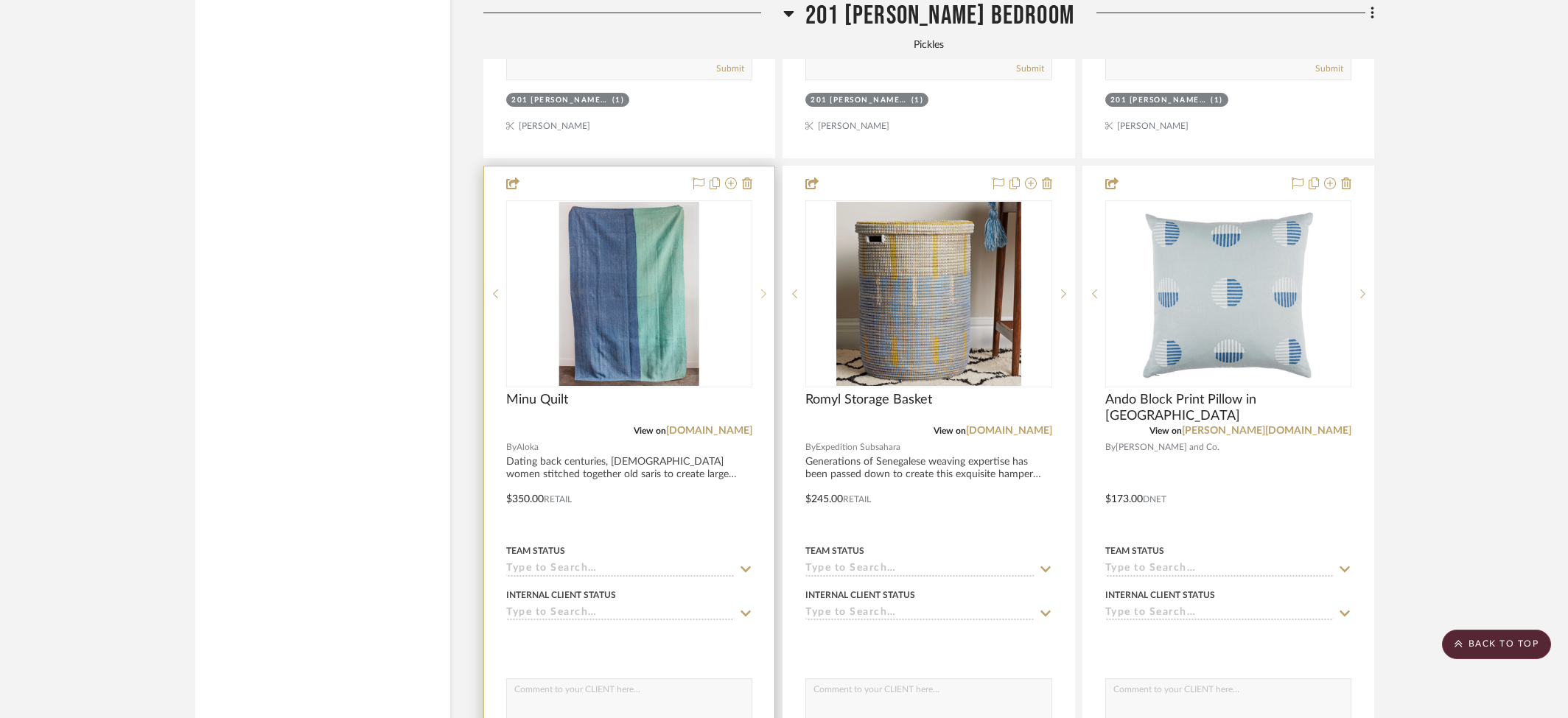
click at [761, 289] on icon at bounding box center [764, 294] width 5 height 11
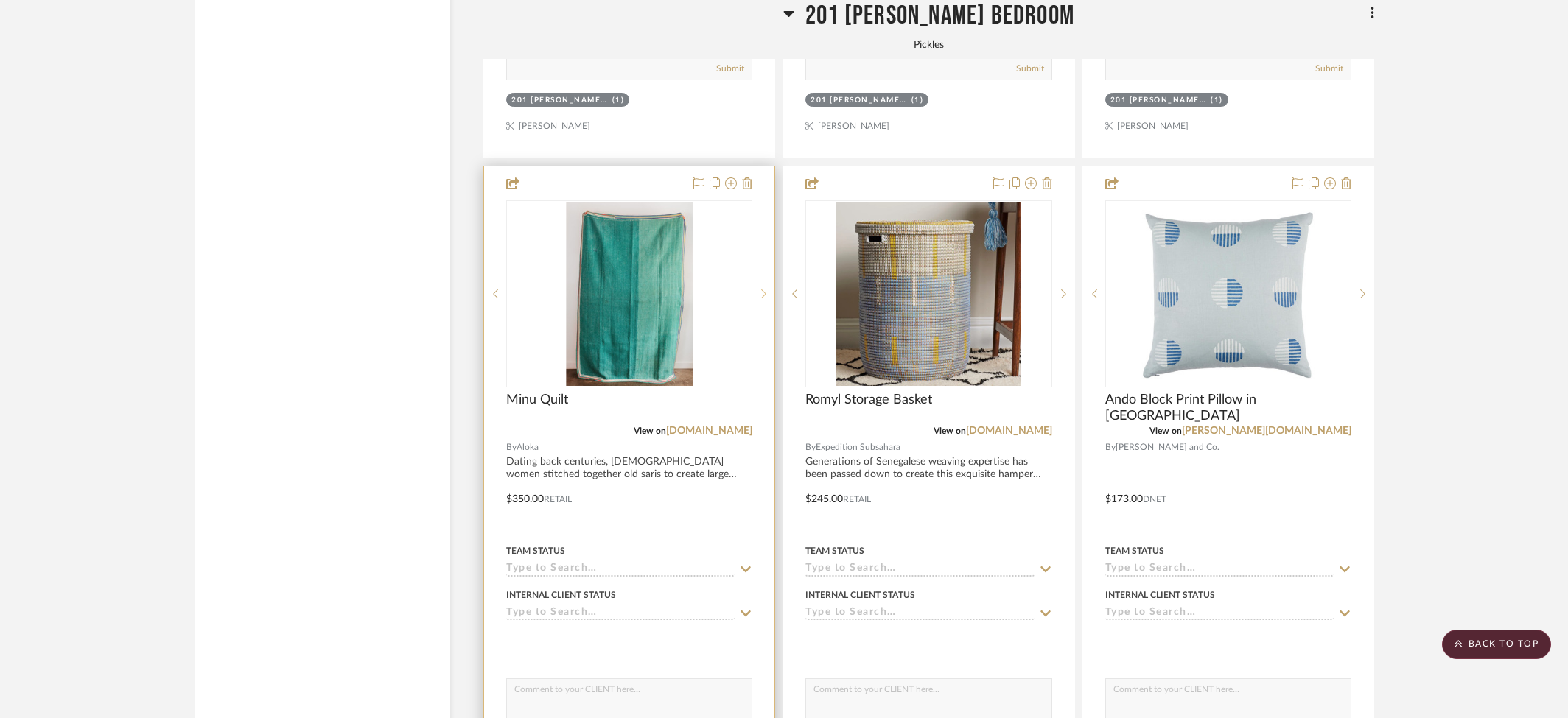
click at [761, 289] on icon at bounding box center [764, 294] width 5 height 11
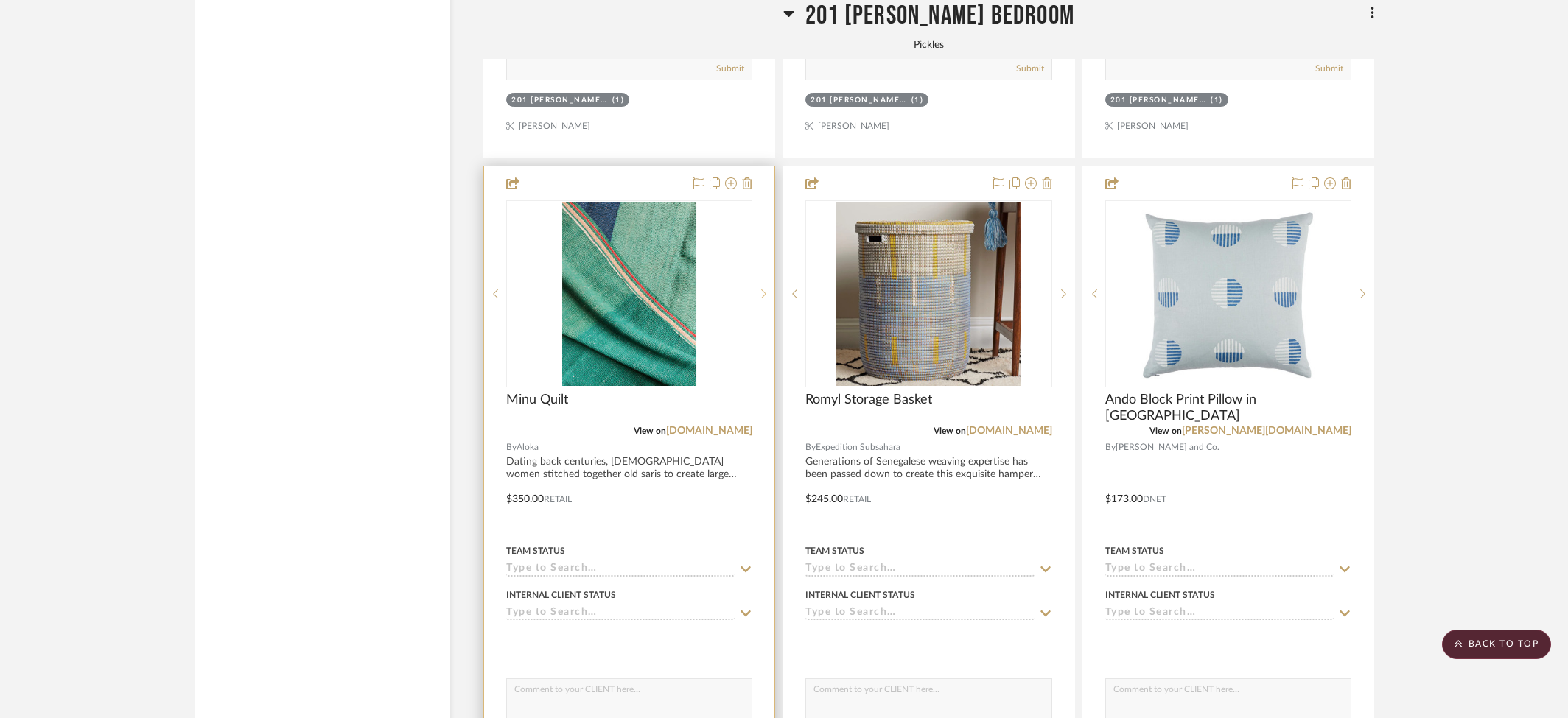
click at [761, 289] on icon at bounding box center [764, 294] width 5 height 11
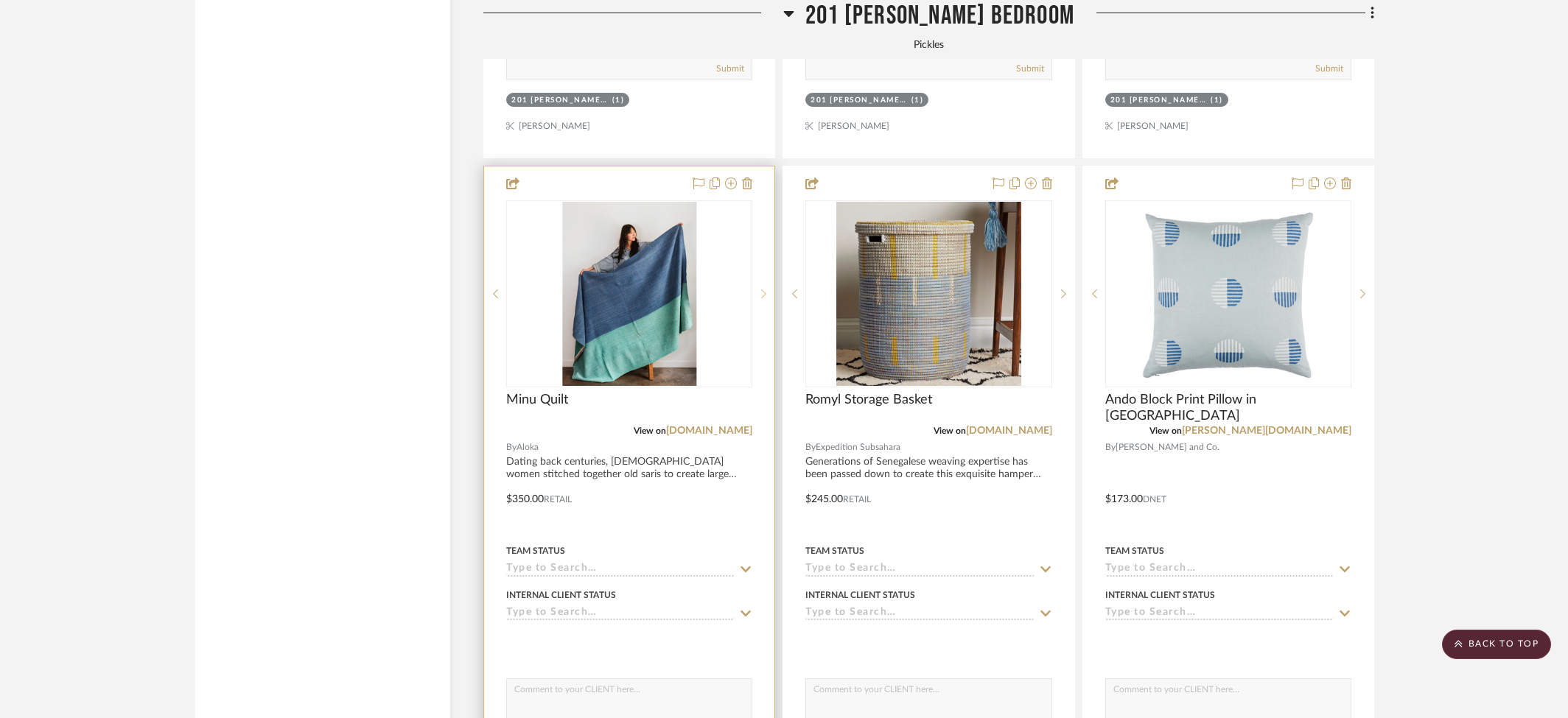
scroll to position [5941, 0]
click at [745, 416] on div "Minu Quilt" at bounding box center [629, 409] width 246 height 33
click at [742, 427] on link "[DOMAIN_NAME]" at bounding box center [709, 432] width 87 height 11
click at [658, 282] on img "1" at bounding box center [629, 294] width 133 height 185
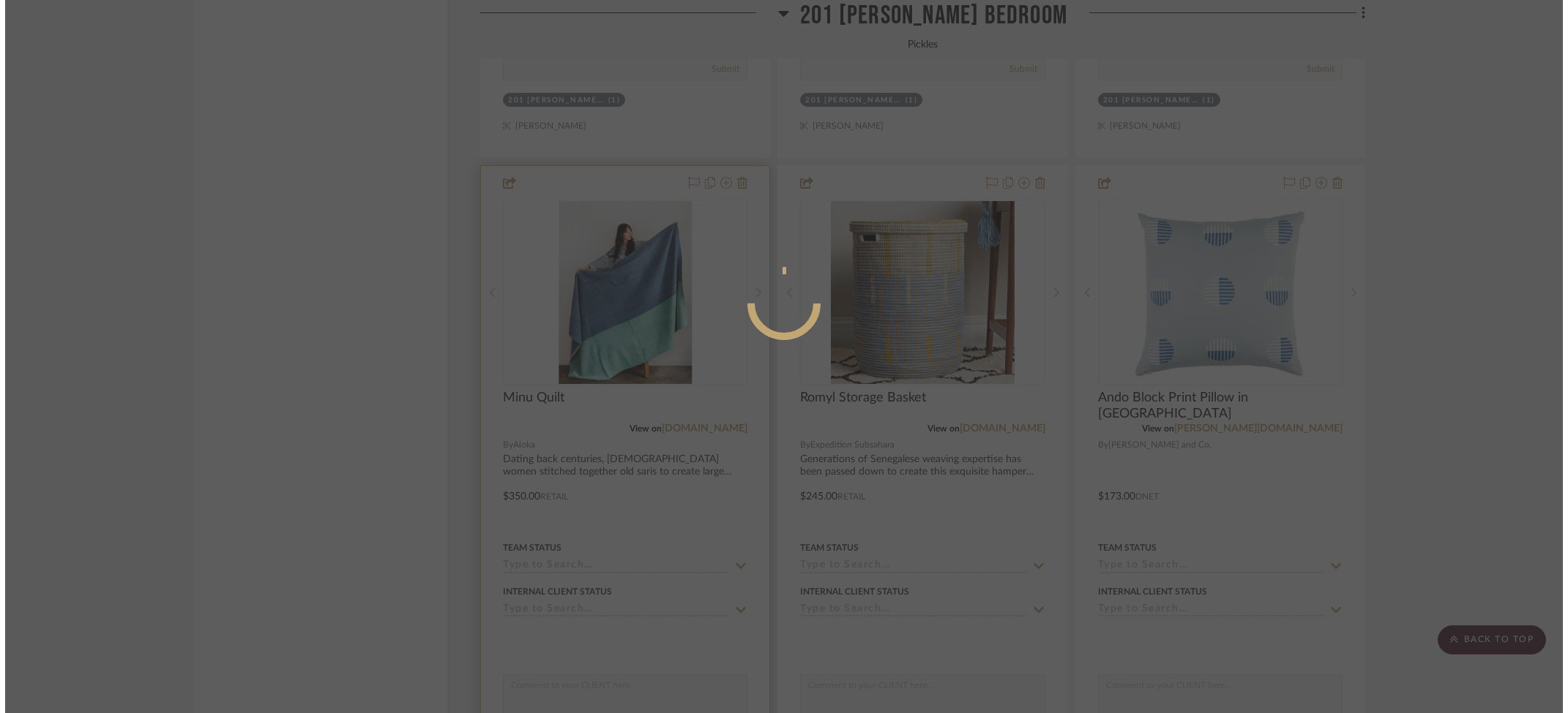
scroll to position [0, 0]
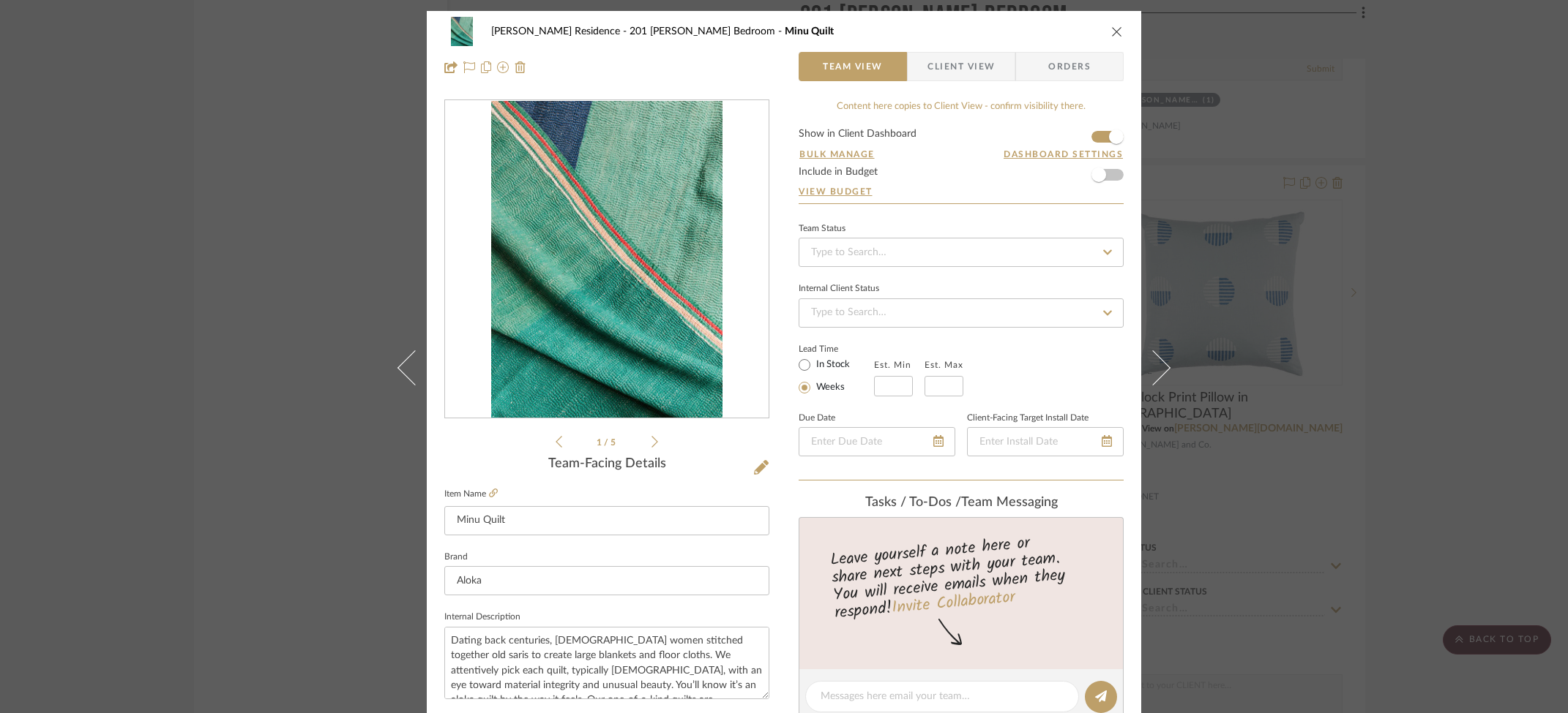
click at [652, 444] on icon at bounding box center [655, 441] width 7 height 13
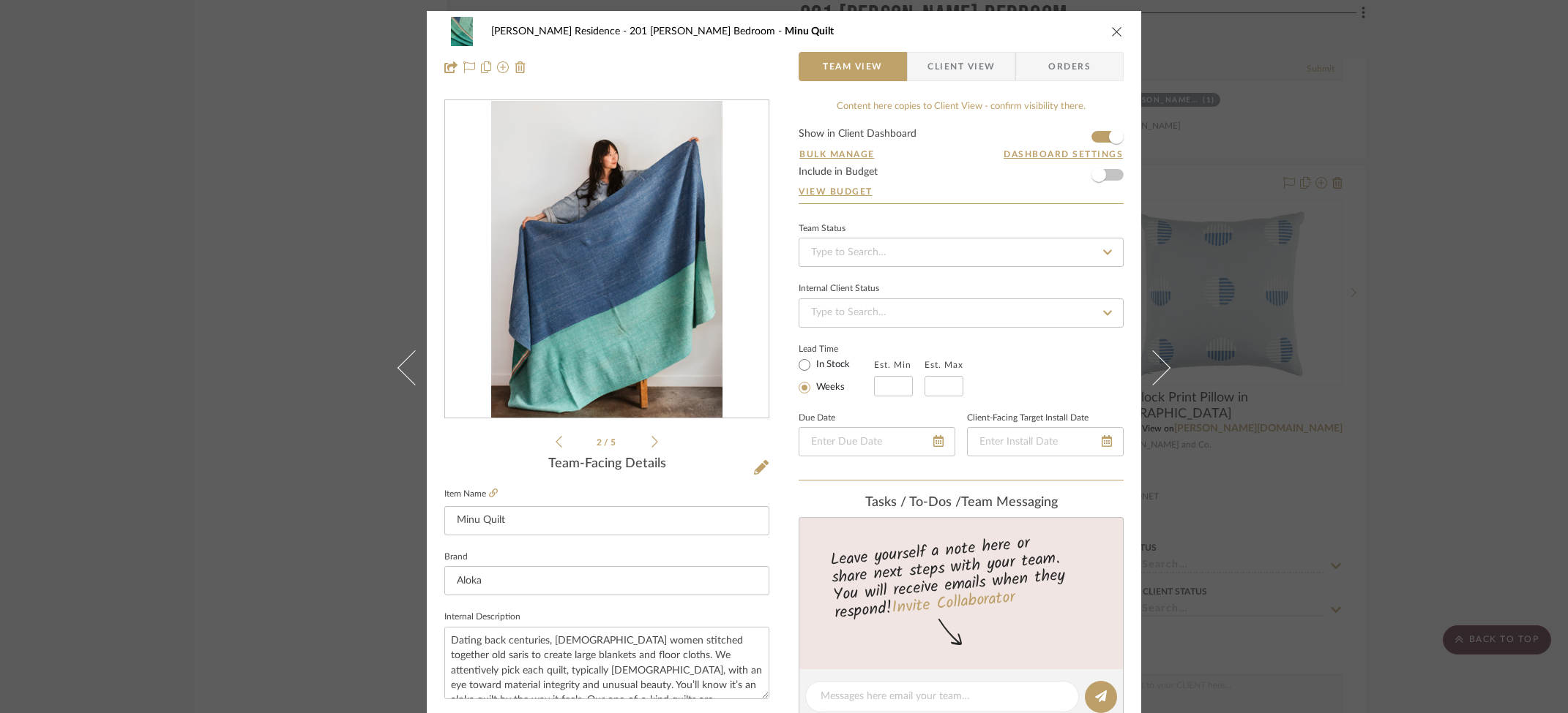
click at [652, 444] on icon at bounding box center [655, 441] width 7 height 13
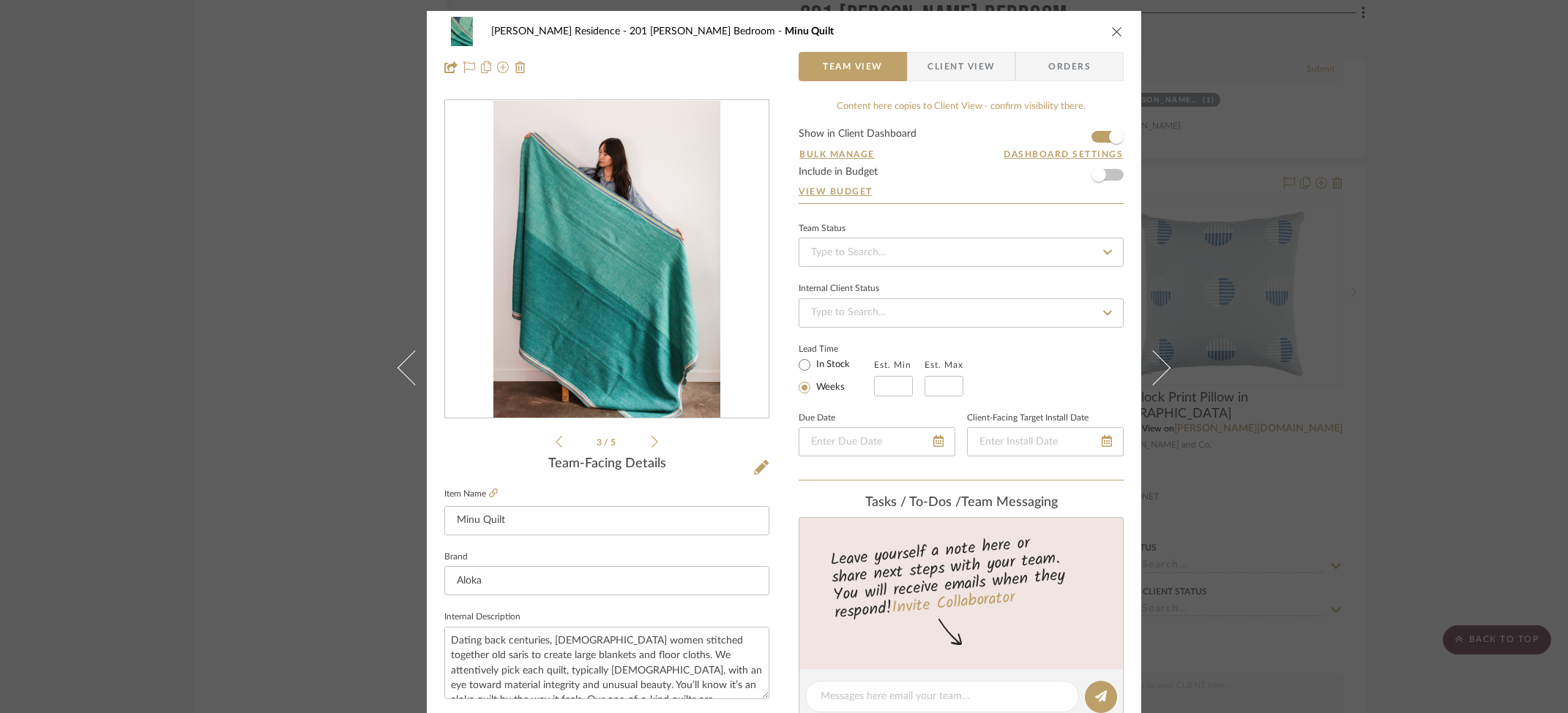
click at [652, 444] on icon at bounding box center [655, 441] width 7 height 13
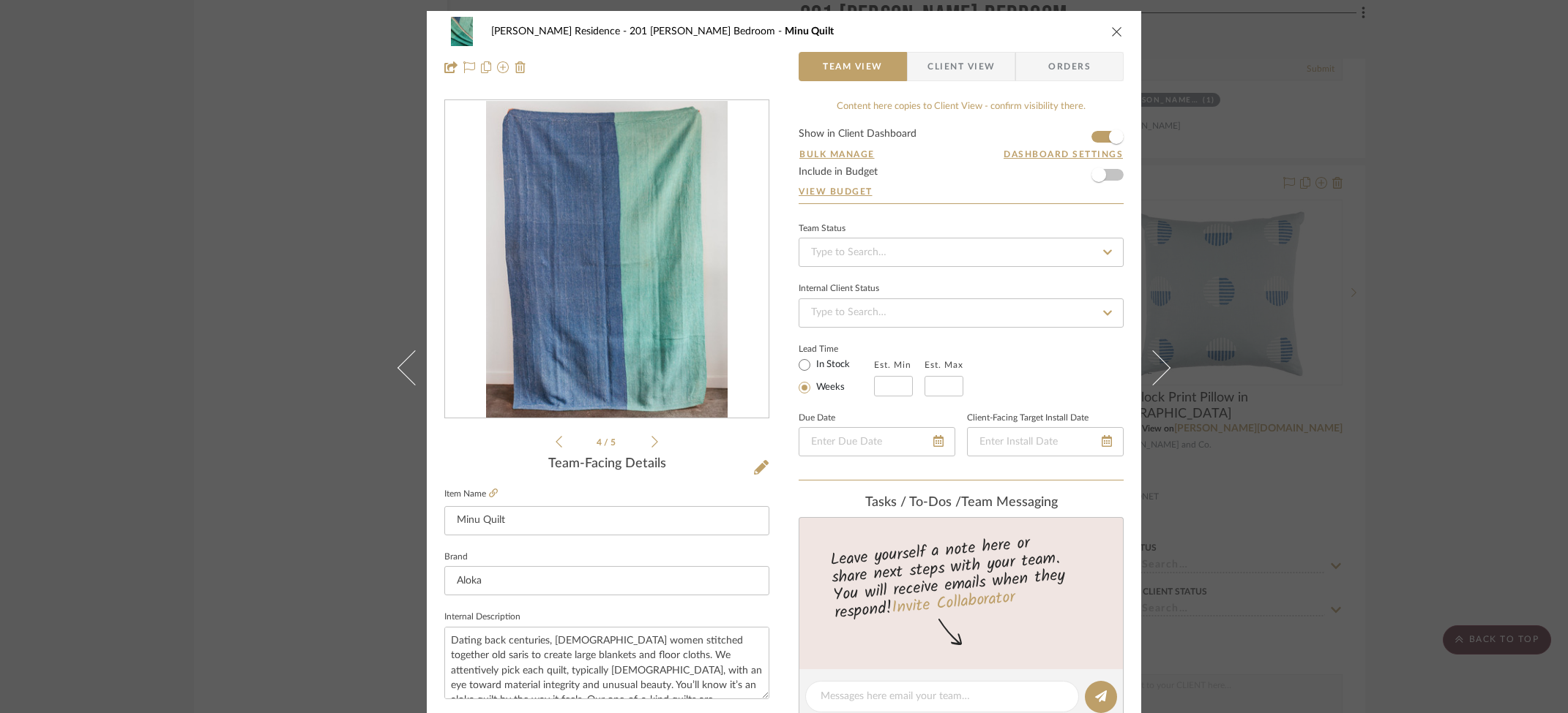
click at [652, 444] on icon at bounding box center [655, 441] width 7 height 13
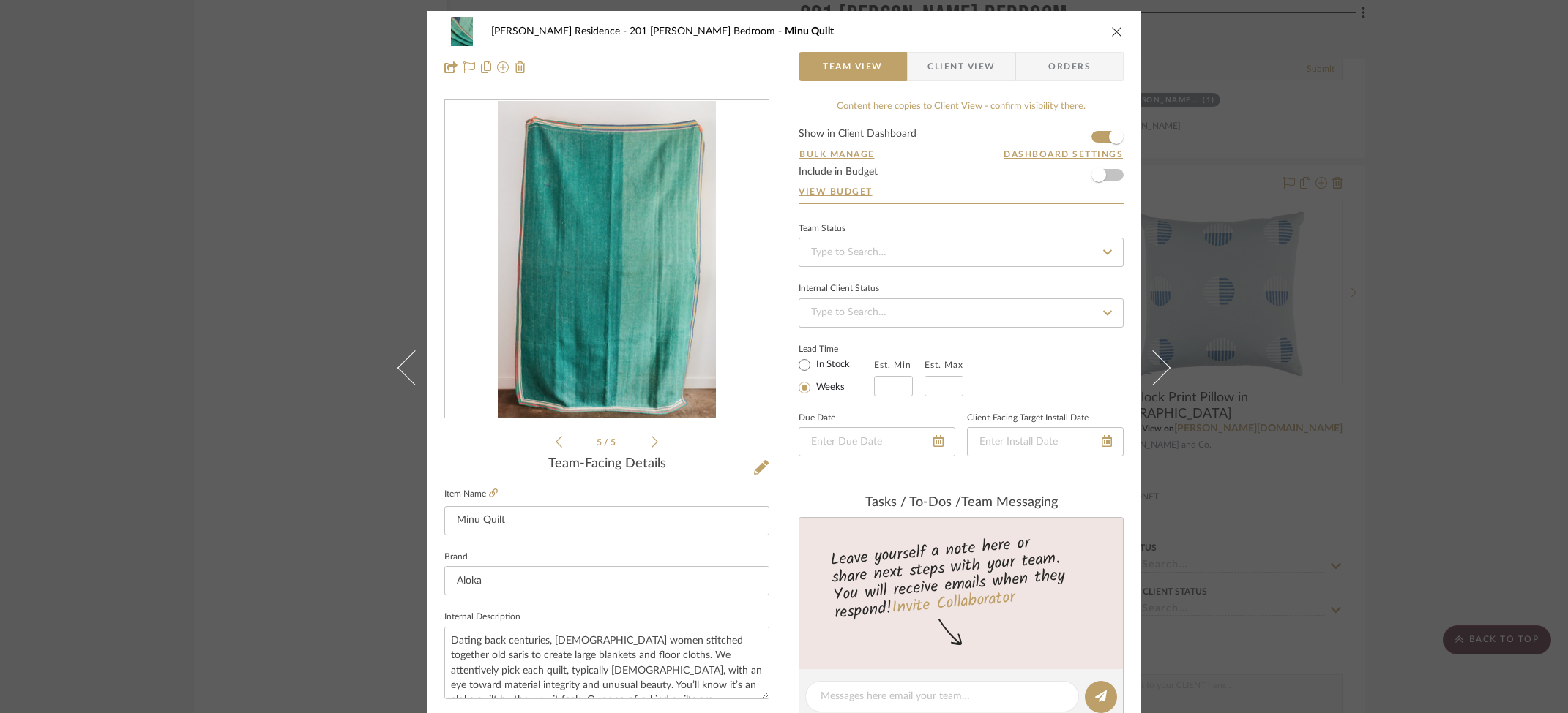
click at [652, 444] on icon at bounding box center [655, 441] width 7 height 13
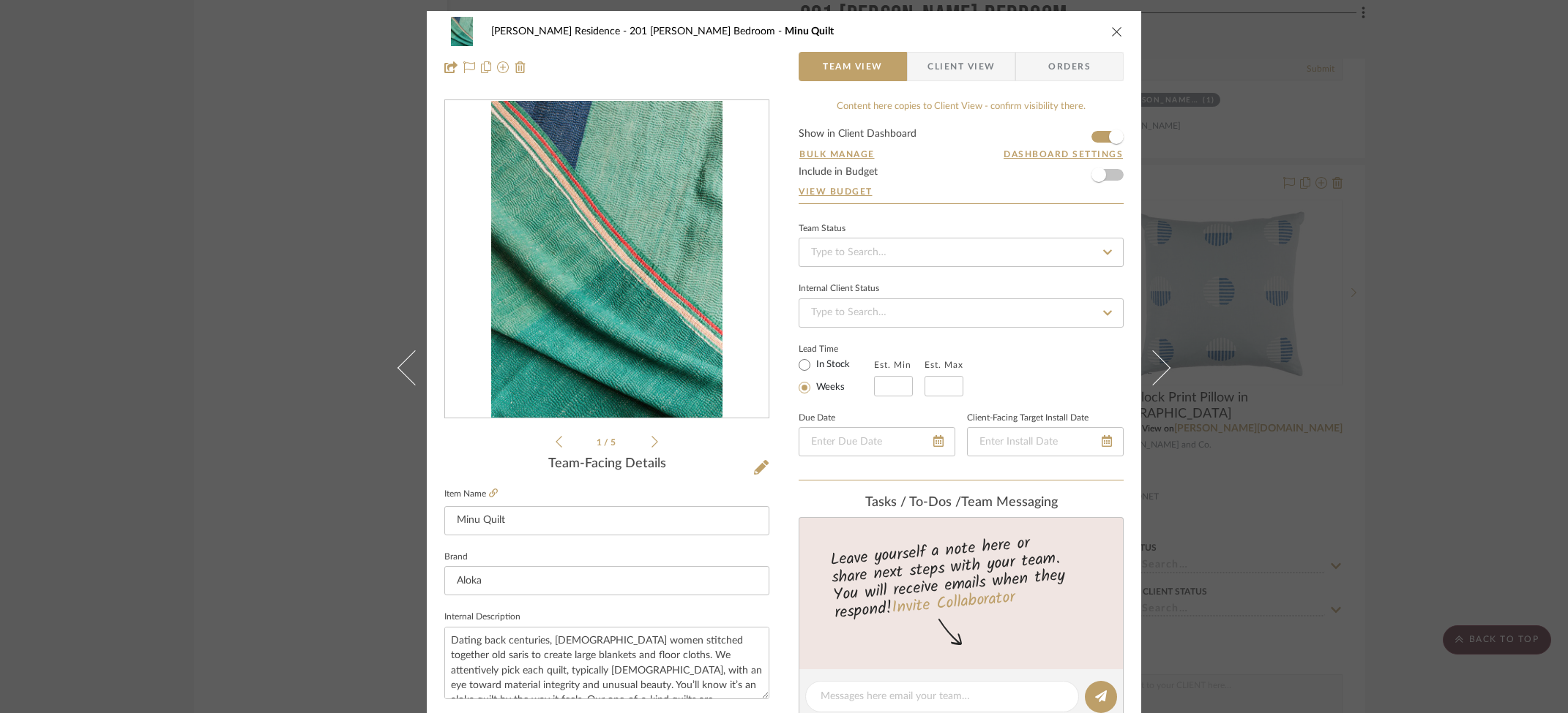
click at [652, 444] on icon at bounding box center [655, 441] width 7 height 13
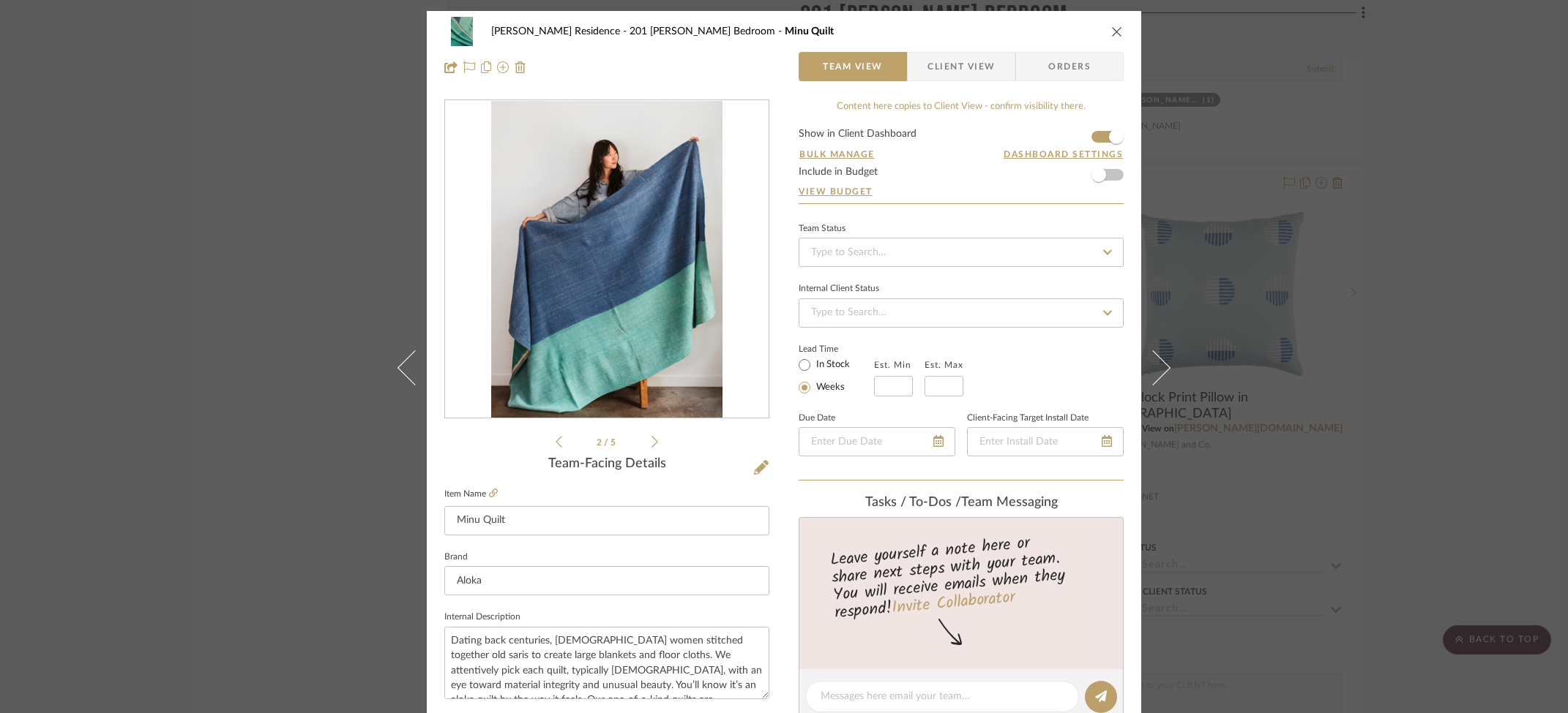
click at [1288, 407] on div "[PERSON_NAME] Residence 201 [PERSON_NAME] Bedroom Minu Quilt Team View Client V…" at bounding box center [784, 356] width 1568 height 713
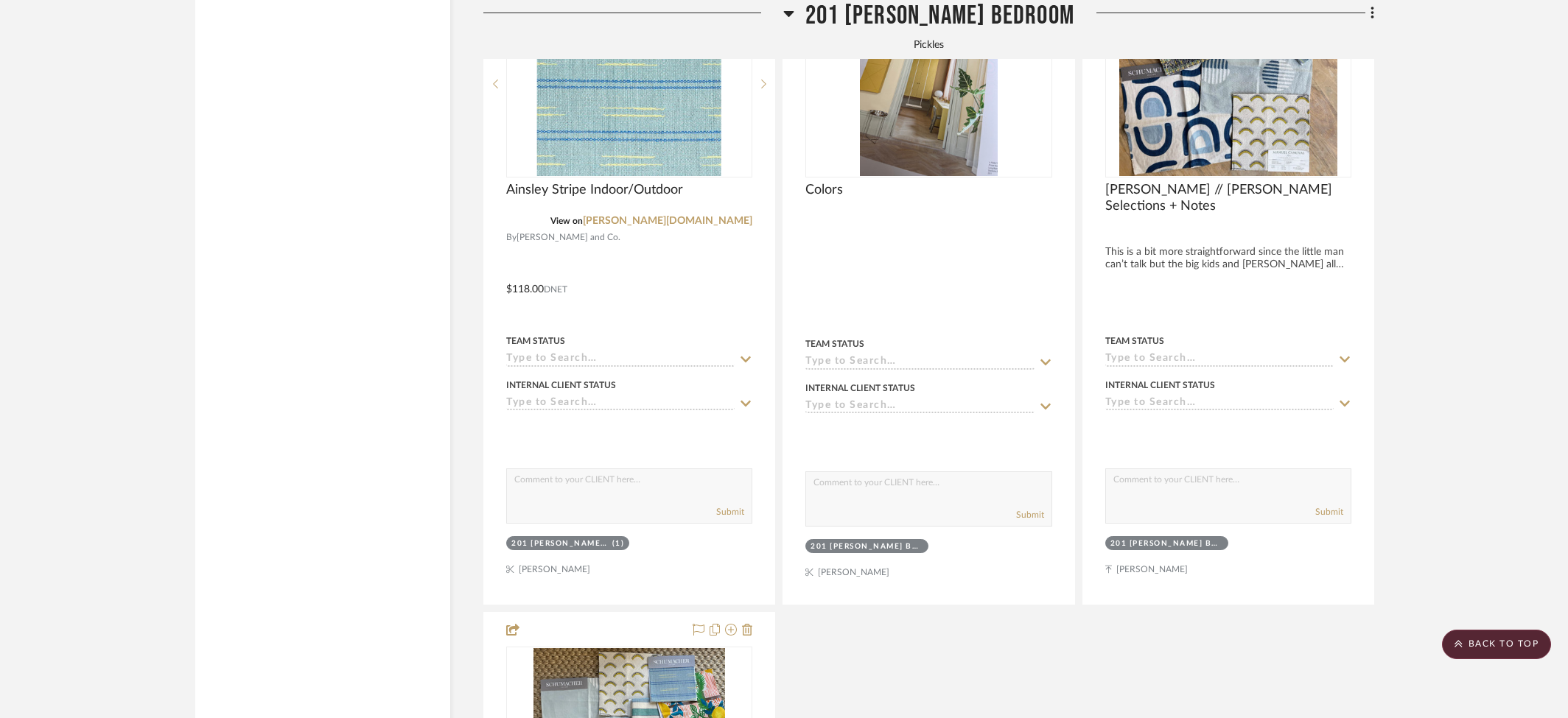
scroll to position [8493, 0]
